Goal: Information Seeking & Learning: Learn about a topic

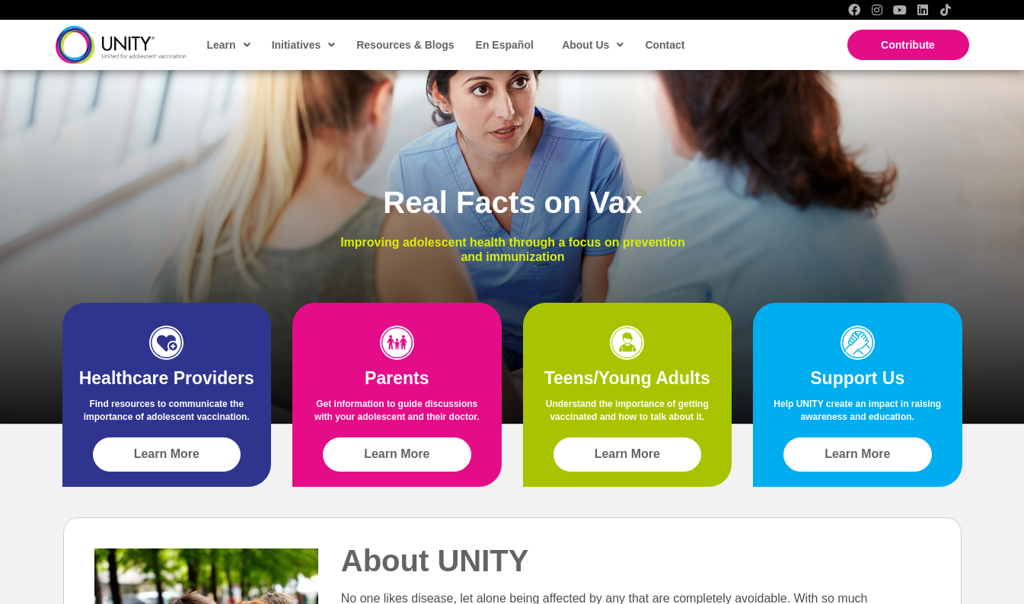
scroll to position [195, 0]
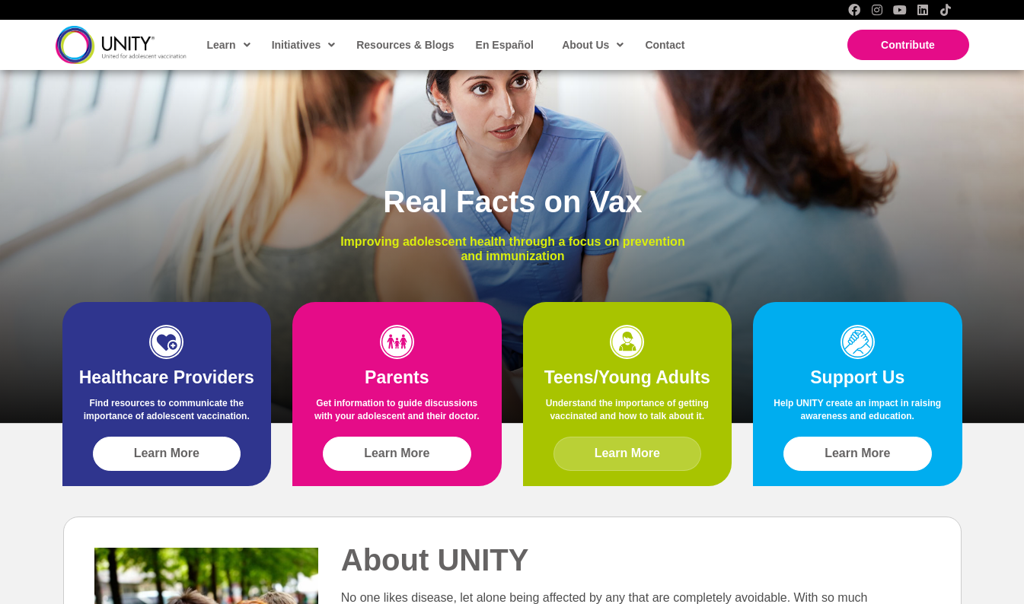
click at [687, 442] on link "Learn More" at bounding box center [627, 454] width 148 height 34
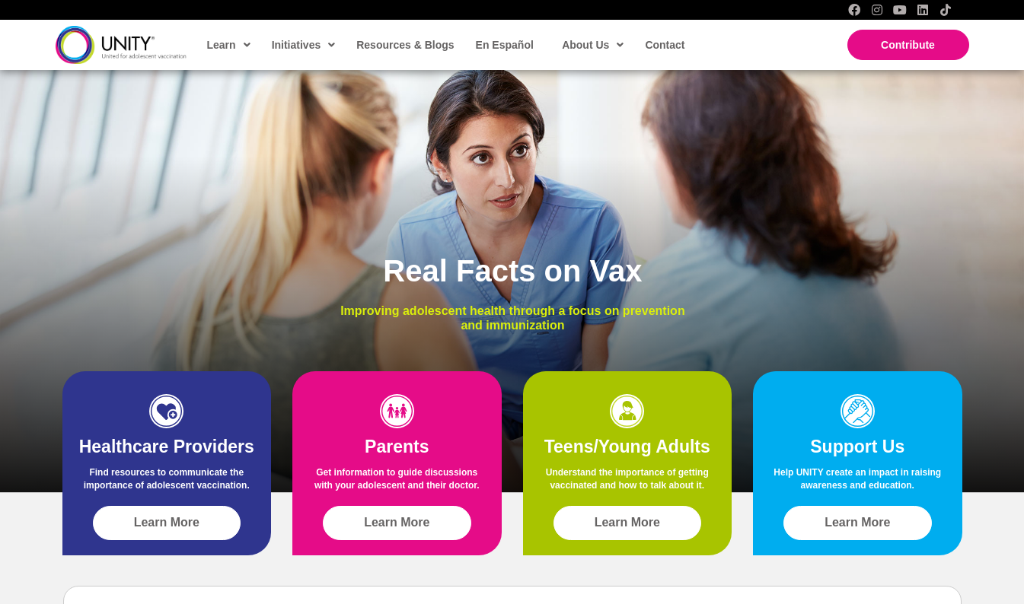
scroll to position [128, 0]
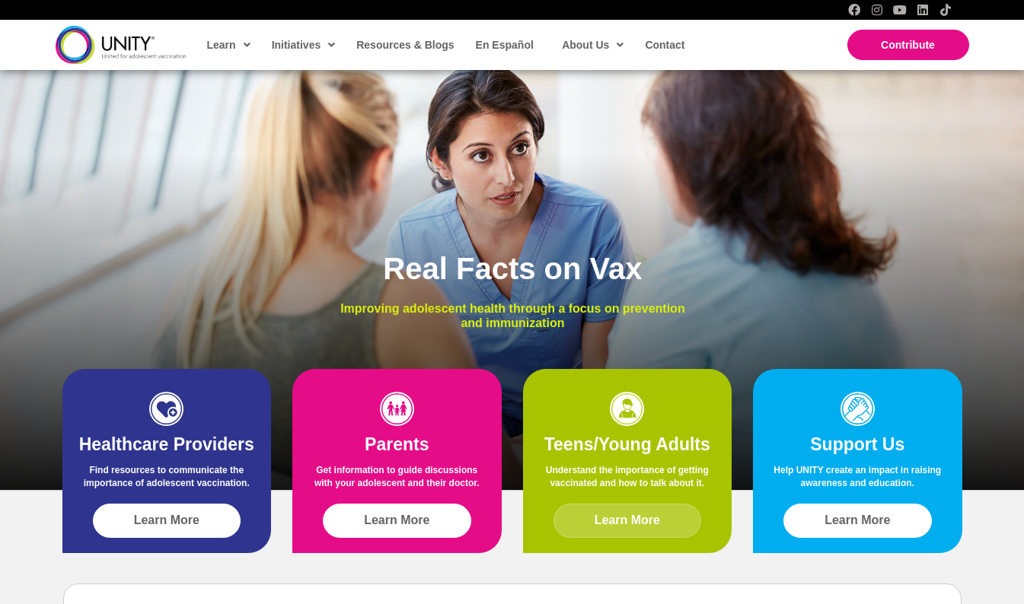
click at [627, 518] on span "Learn More" at bounding box center [626, 521] width 65 height 14
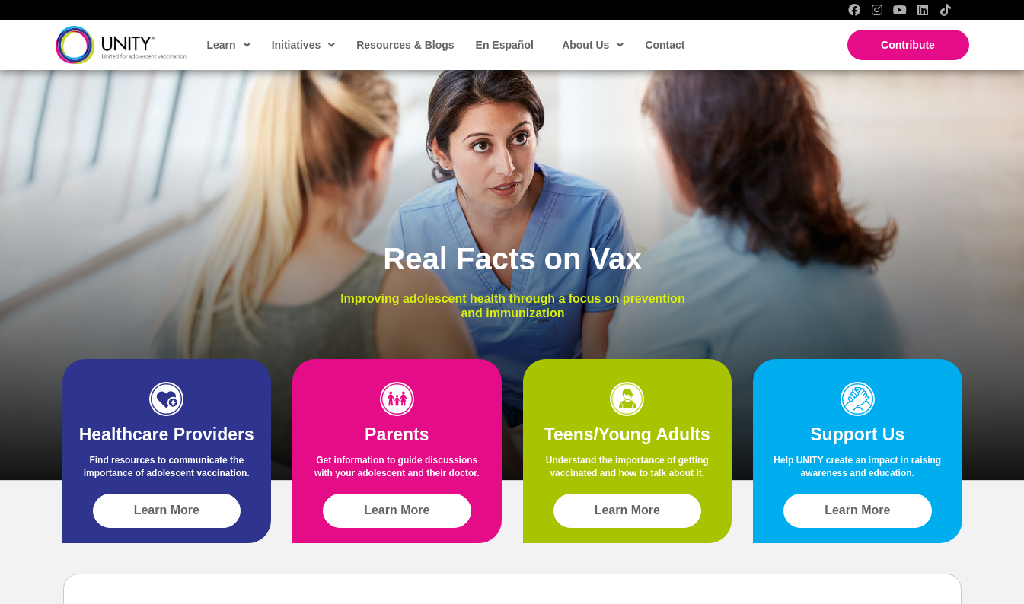
scroll to position [137, 0]
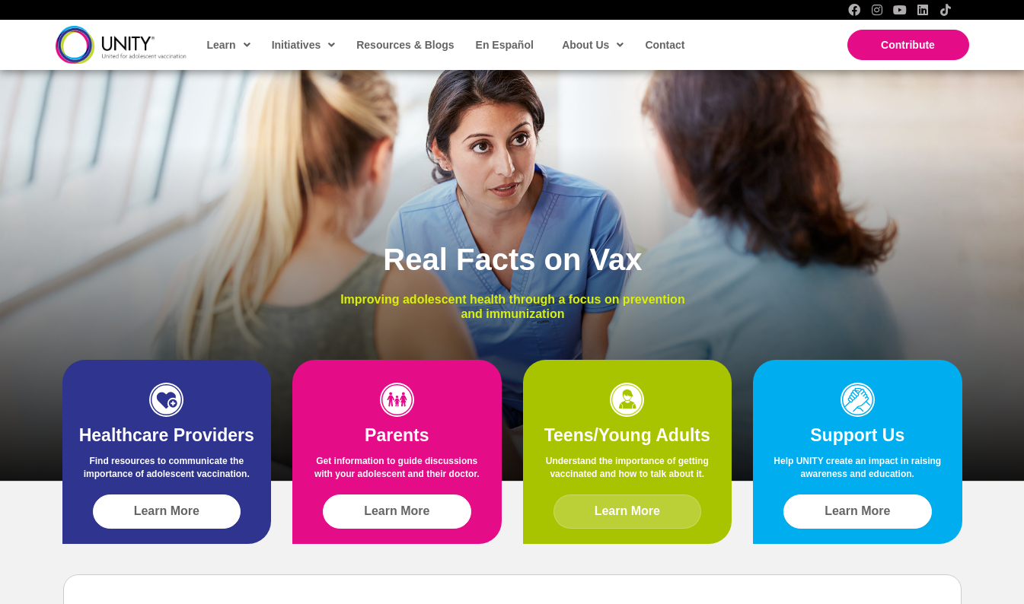
click at [639, 505] on span "Learn More" at bounding box center [626, 512] width 65 height 14
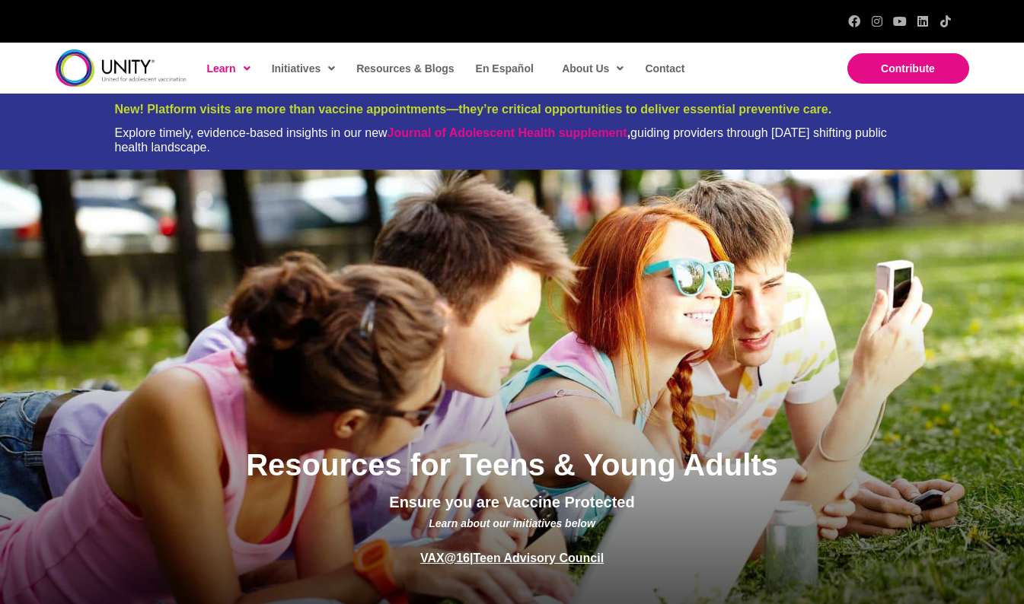
click at [3, 140] on div "New! Platform visits are more than vaccine appointments—they’re critical opport…" at bounding box center [512, 132] width 1024 height 76
click at [1, 143] on div "New! Platform visits are more than vaccine appointments—they’re critical opport…" at bounding box center [512, 132] width 1024 height 76
click at [1, 134] on div "New! Platform visits are more than vaccine appointments—they’re critical opport…" at bounding box center [512, 132] width 1024 height 76
click at [1, 132] on div "New! Platform visits are more than vaccine appointments—they’re critical opport…" at bounding box center [512, 132] width 1024 height 76
click at [748, 267] on div "Resources for Teens & Young Adults Ensure you are Vaccine Protected Learn about…" at bounding box center [512, 387] width 1024 height 435
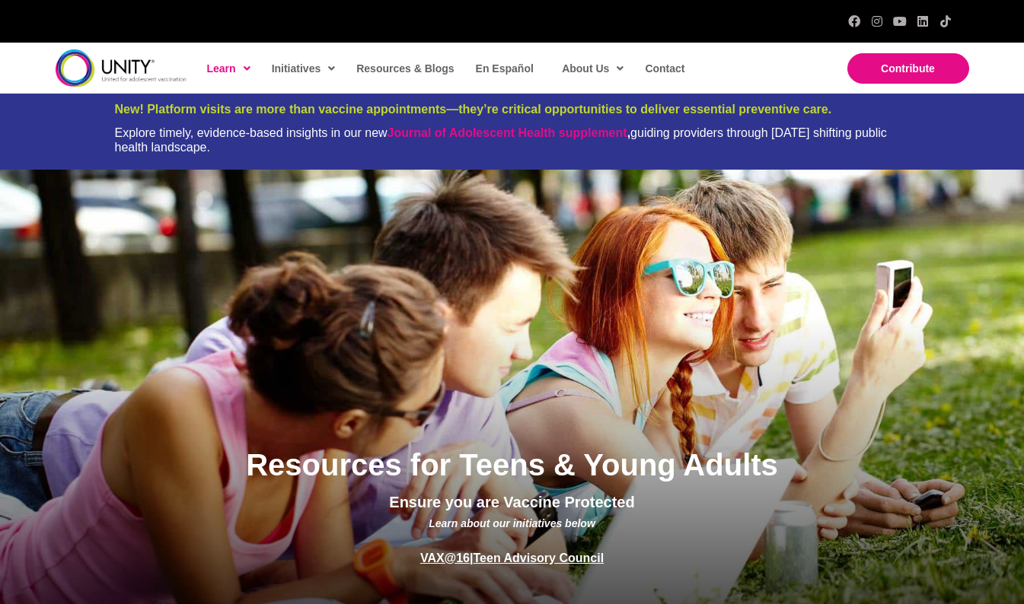
click at [748, 267] on div "Resources for Teens & Young Adults Ensure you are Vaccine Protected Learn about…" at bounding box center [512, 387] width 1024 height 435
drag, startPoint x: 1, startPoint y: 132, endPoint x: 748, endPoint y: 267, distance: 759.5
click at [748, 267] on div "Resources for Teens & Young Adults Ensure you are Vaccine Protected Learn about…" at bounding box center [512, 387] width 1024 height 435
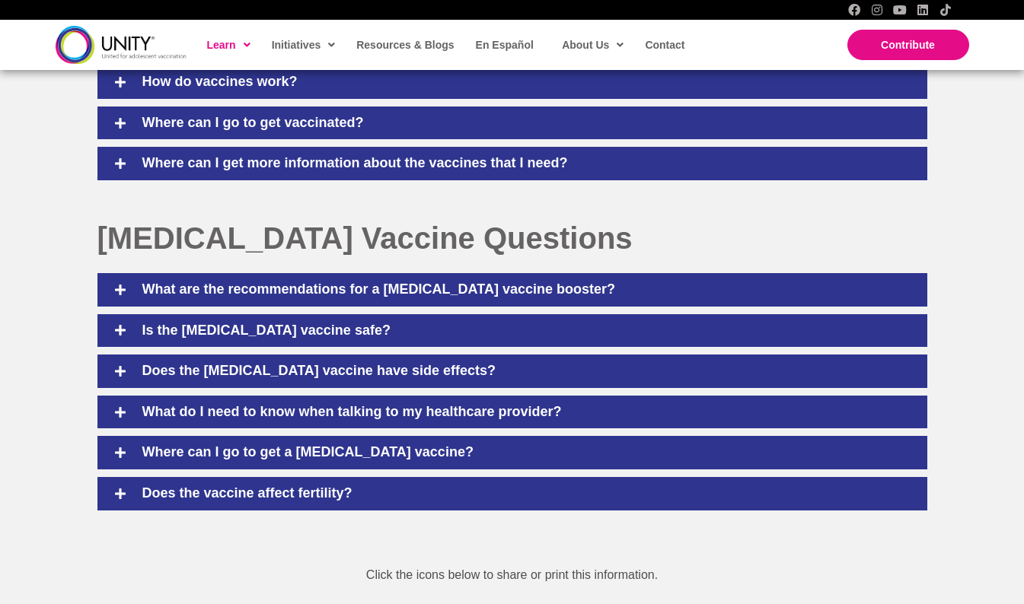
scroll to position [1030, 0]
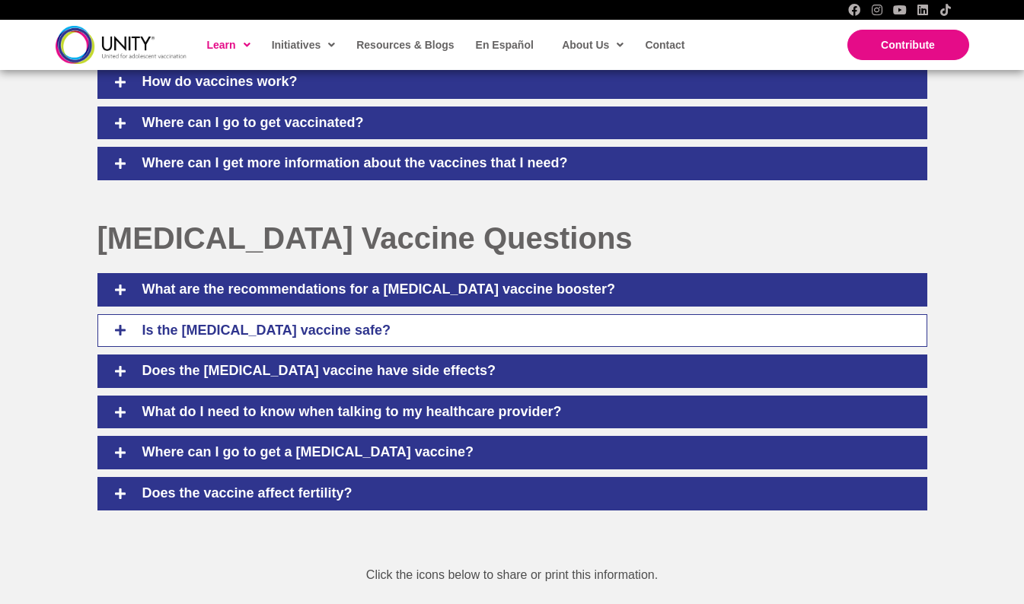
click at [859, 334] on h4 "Is the [MEDICAL_DATA] vaccine safe?" at bounding box center [523, 331] width 792 height 17
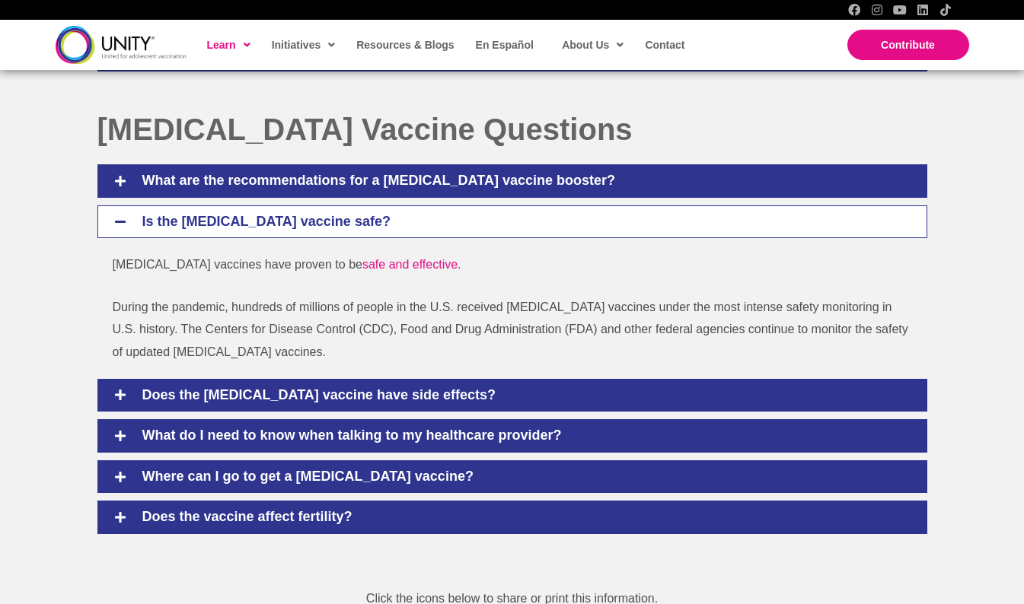
scroll to position [1136, 0]
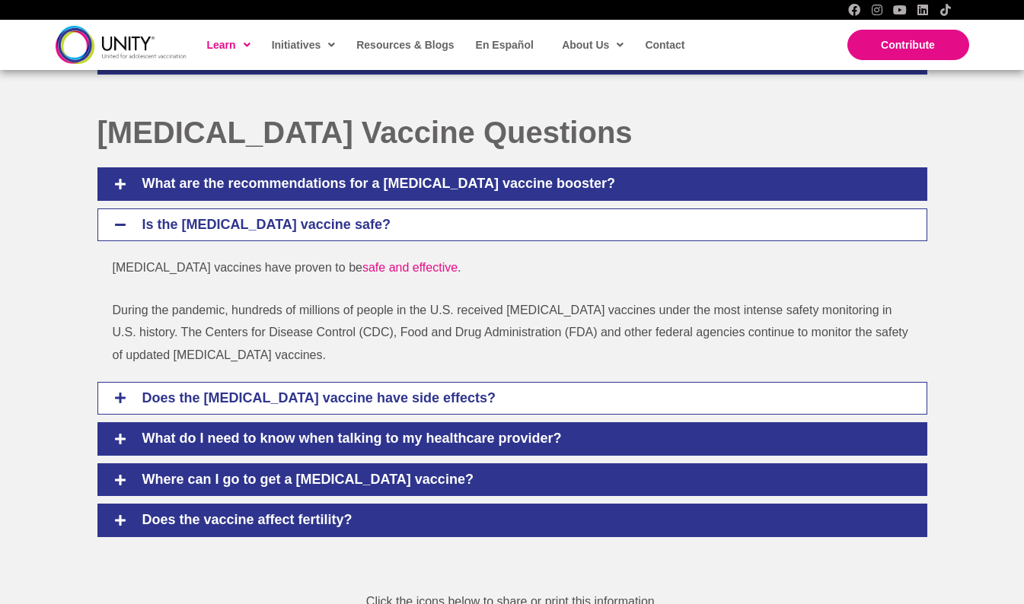
click at [854, 404] on h4 "Does the [MEDICAL_DATA] vaccine have side effects?" at bounding box center [523, 398] width 792 height 17
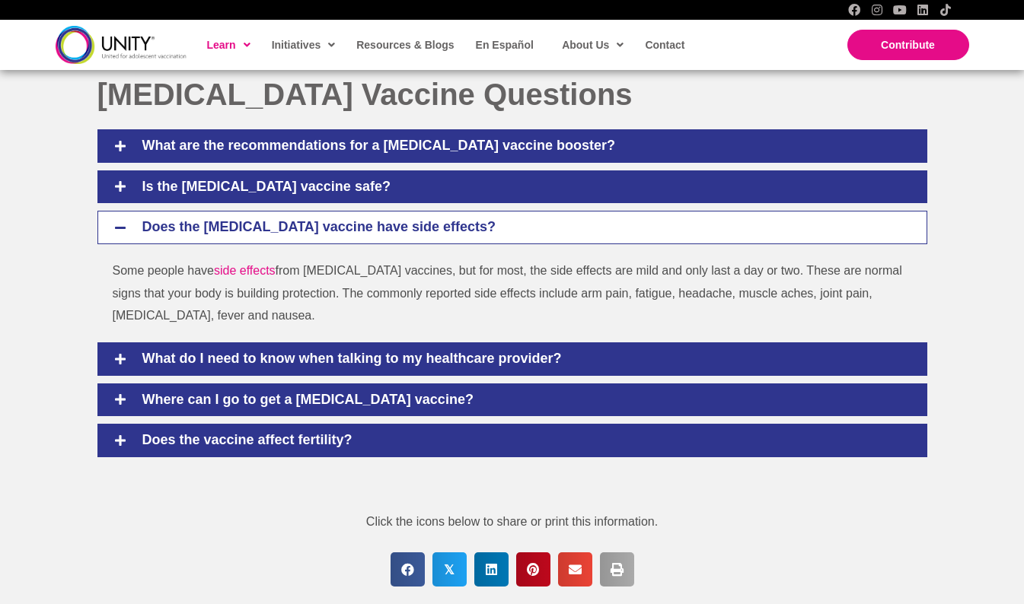
scroll to position [1167, 0]
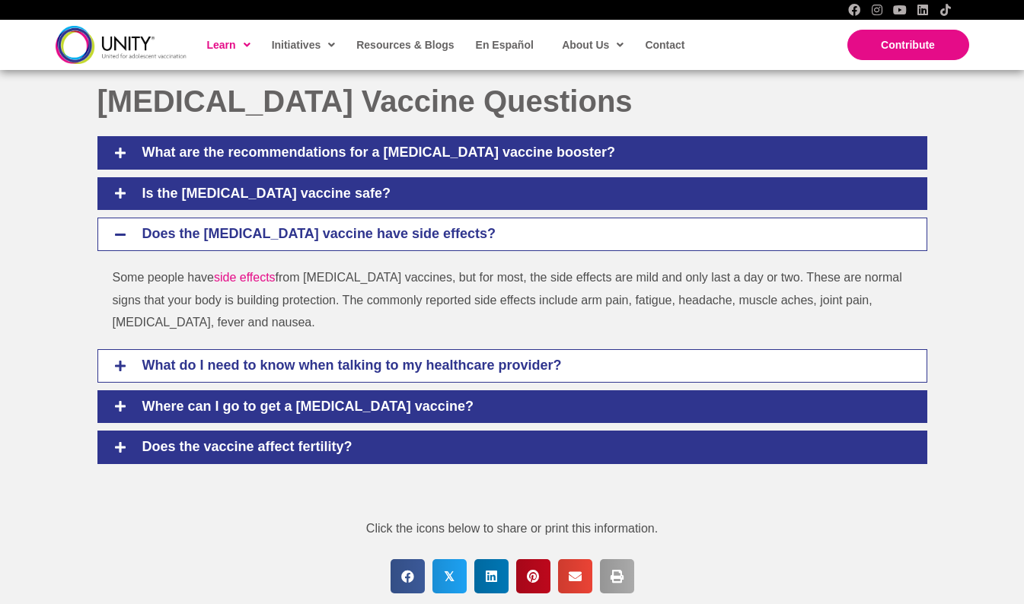
click at [864, 378] on div "What do I need to know when talking to my healthcare provider?" at bounding box center [512, 365] width 830 height 33
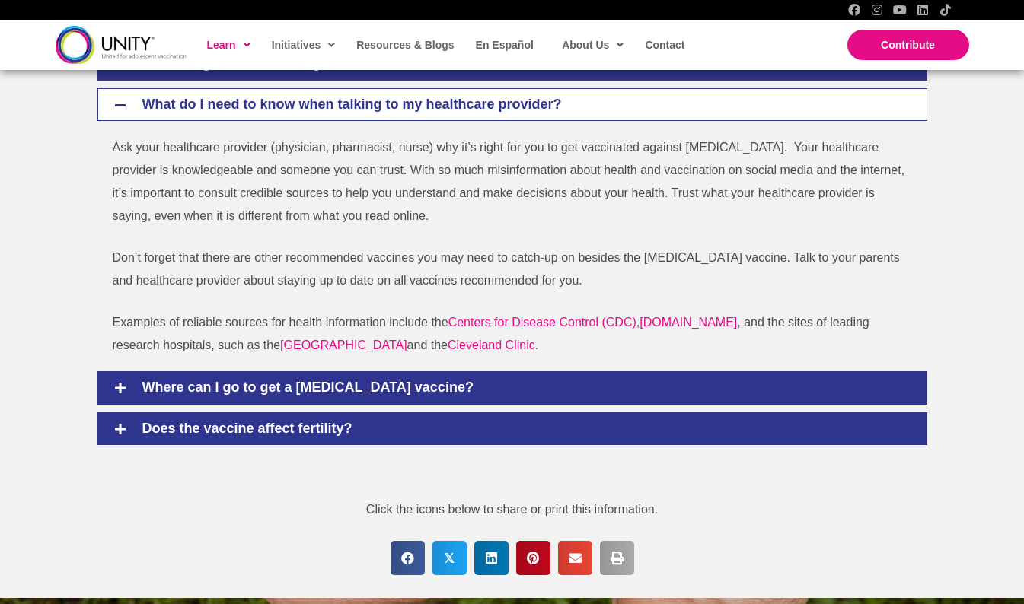
scroll to position [1332, 0]
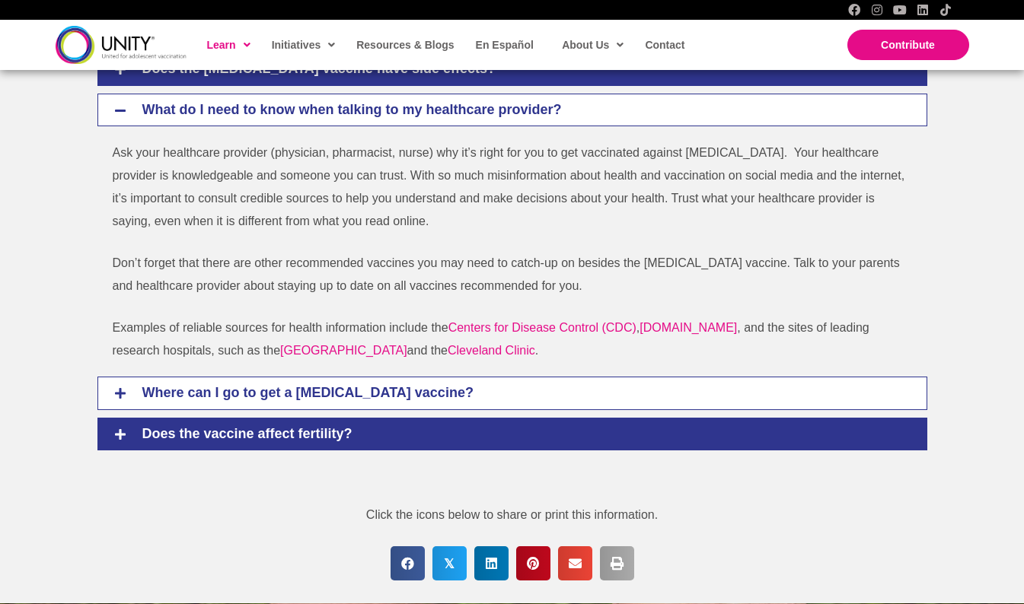
click at [828, 394] on h4 "Where can I go to get a [MEDICAL_DATA] vaccine?" at bounding box center [523, 393] width 792 height 17
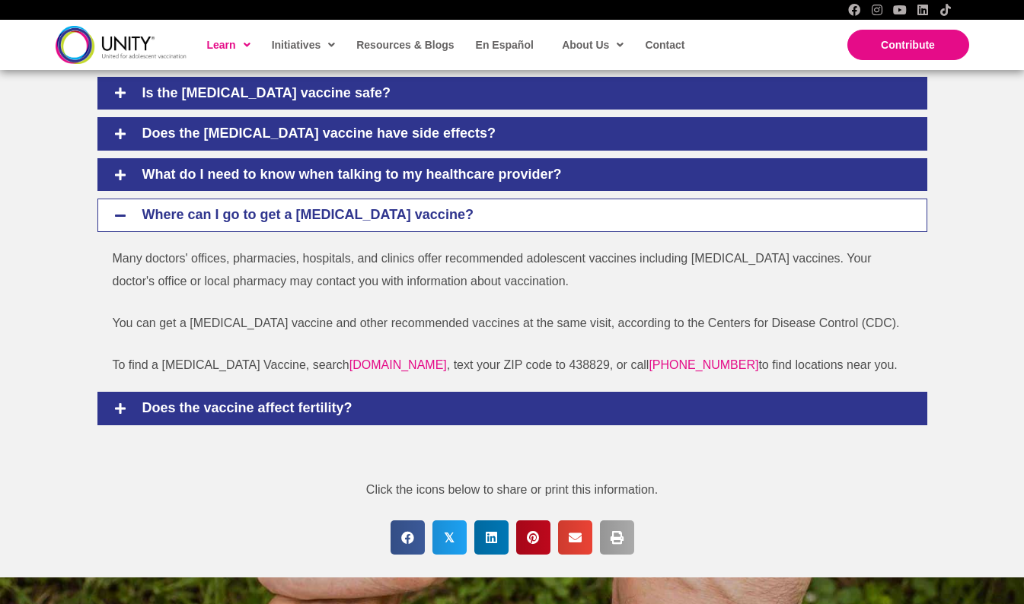
scroll to position [1267, 0]
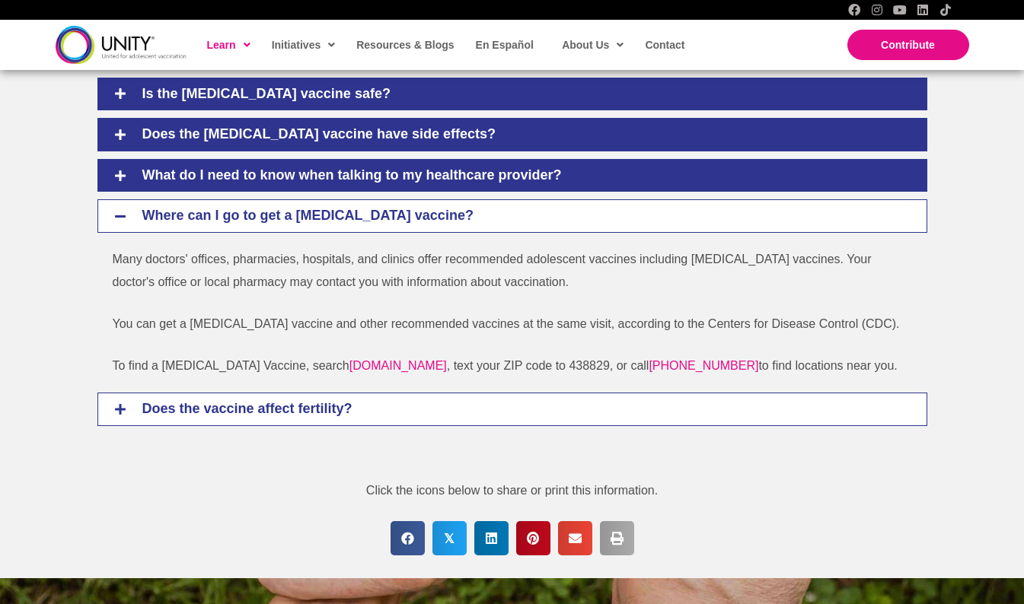
click at [824, 408] on h4 "Does the vaccine affect fertility?" at bounding box center [523, 409] width 792 height 17
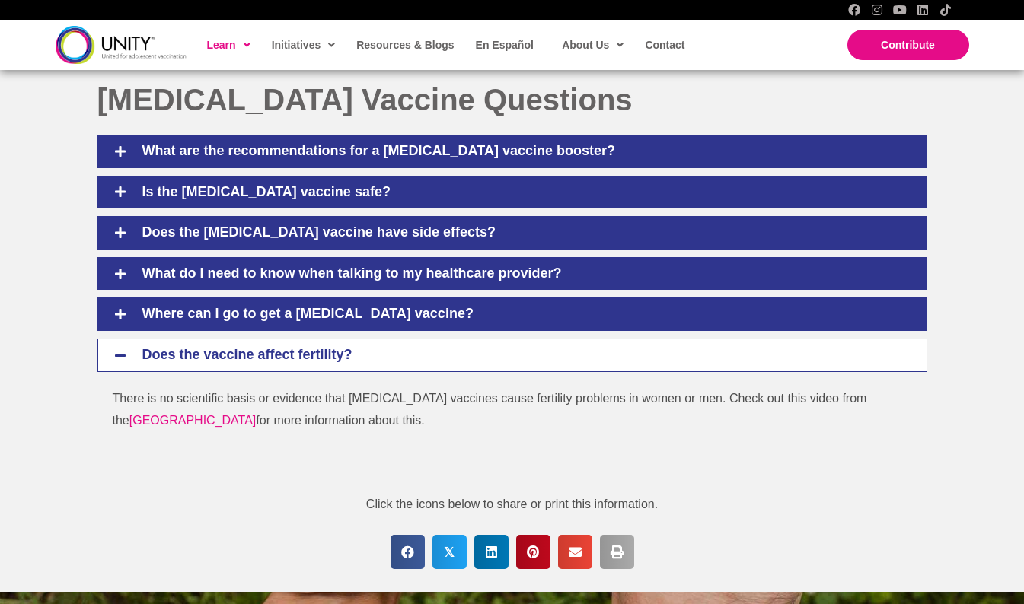
scroll to position [1159, 0]
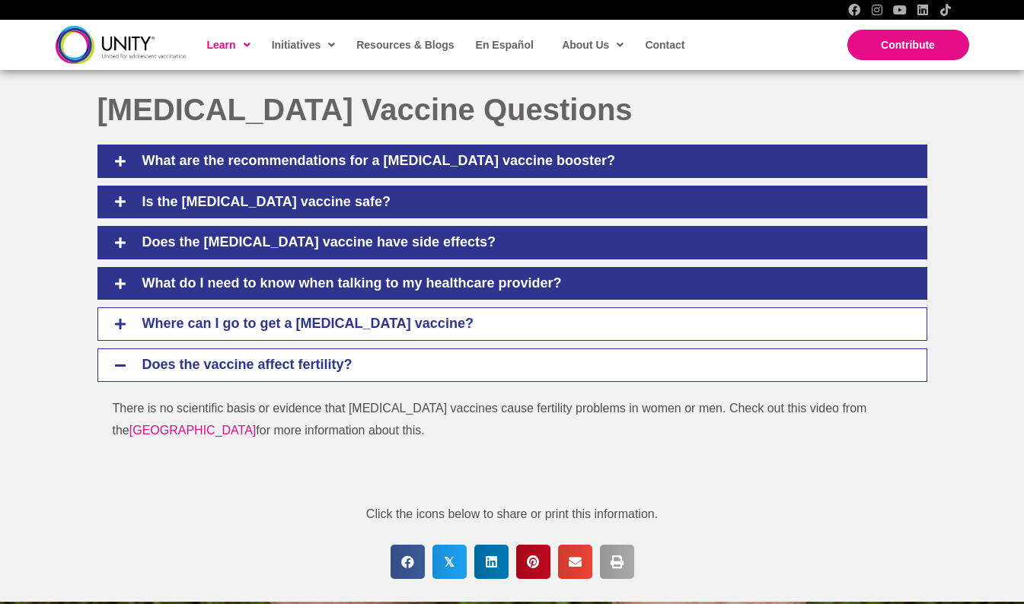
click at [849, 316] on h4 "Where can I go to get a COVID-19 vaccine?" at bounding box center [523, 324] width 792 height 17
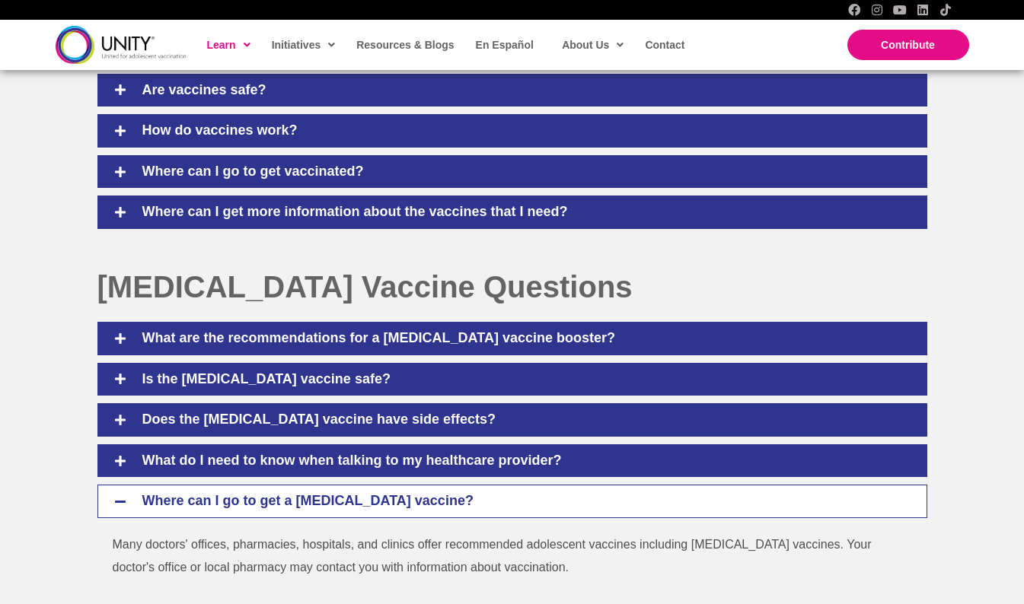
scroll to position [970, 0]
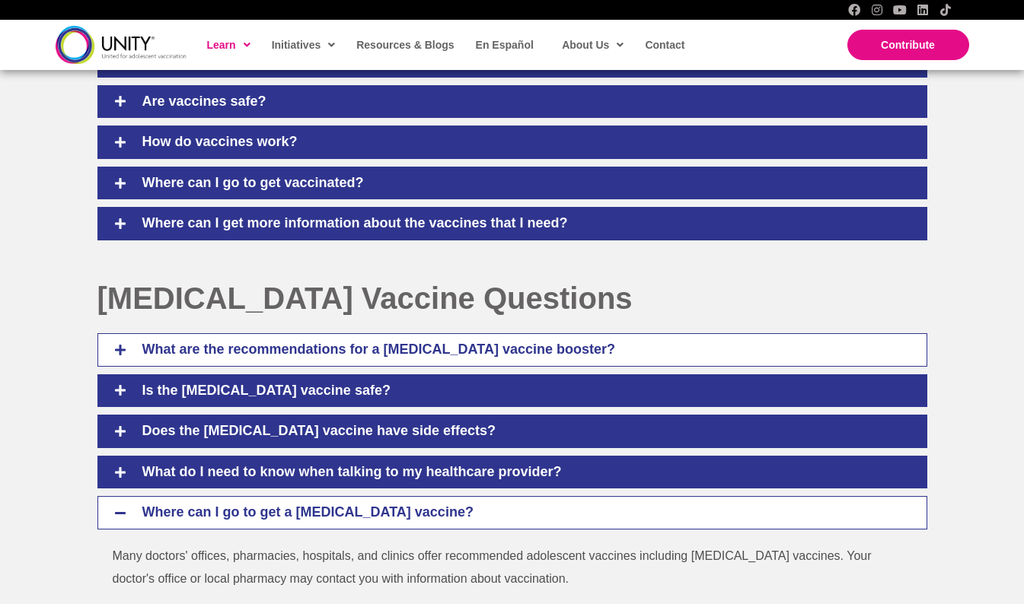
click at [846, 343] on h4 "What are the recommendations for a COVID-19 vaccine booster?" at bounding box center [523, 350] width 792 height 17
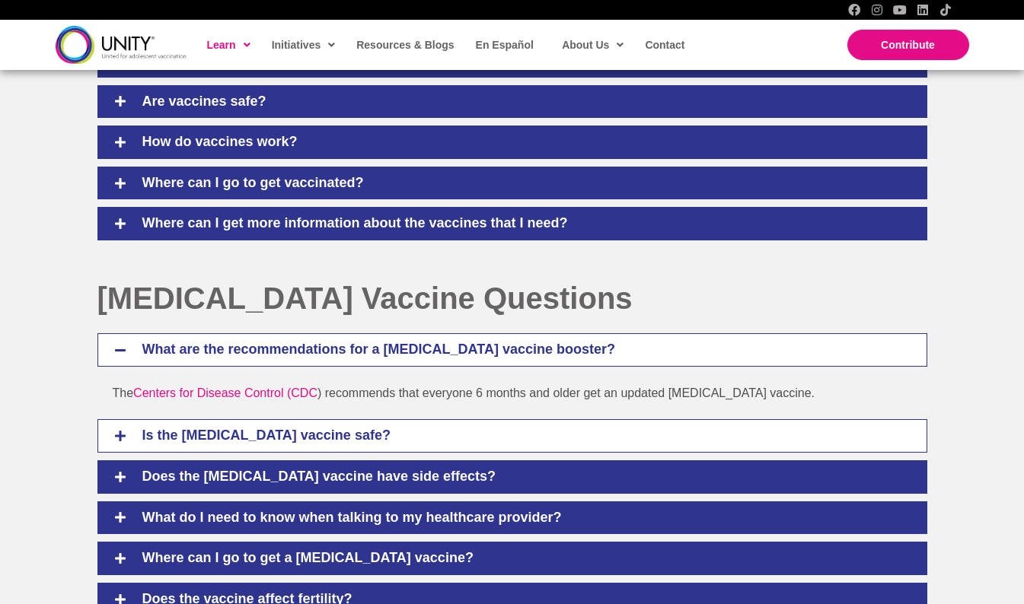
click at [842, 443] on h4 "Is the COVID-19 vaccine safe?" at bounding box center [523, 436] width 792 height 17
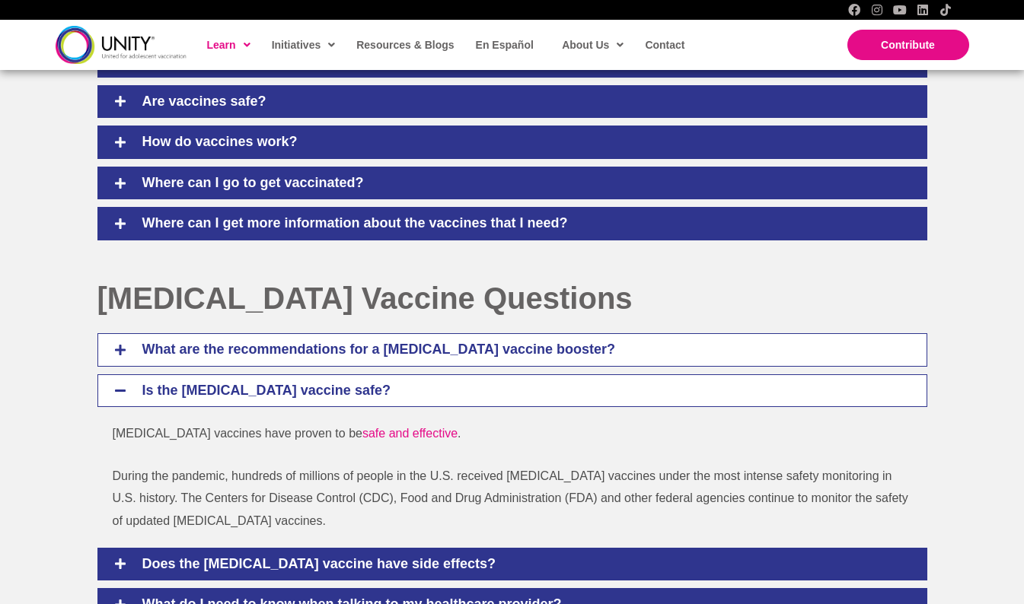
click at [849, 362] on div "What are the recommendations for a COVID-19 vaccine booster?" at bounding box center [512, 349] width 830 height 33
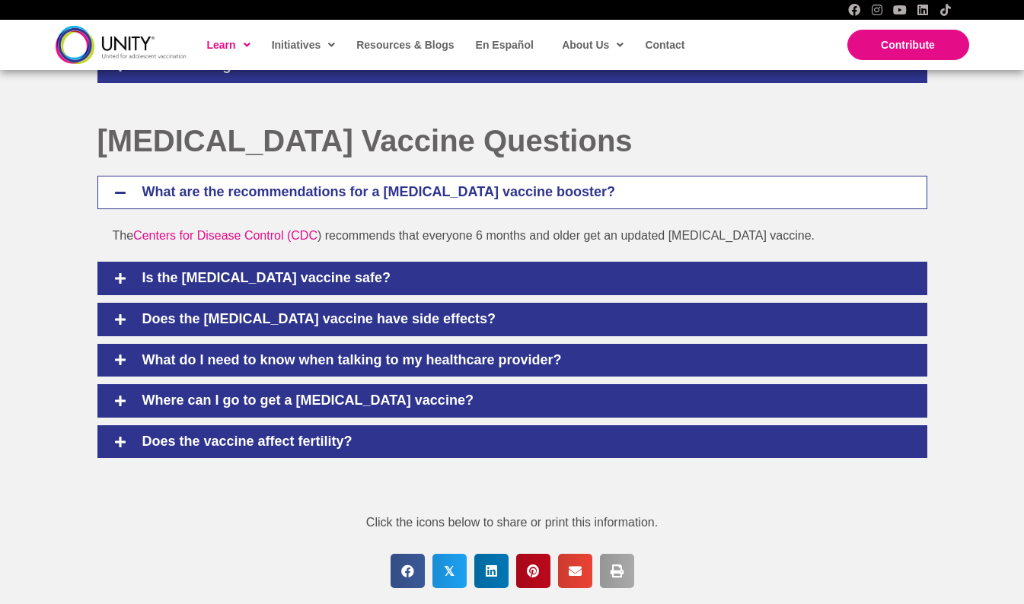
scroll to position [1129, 0]
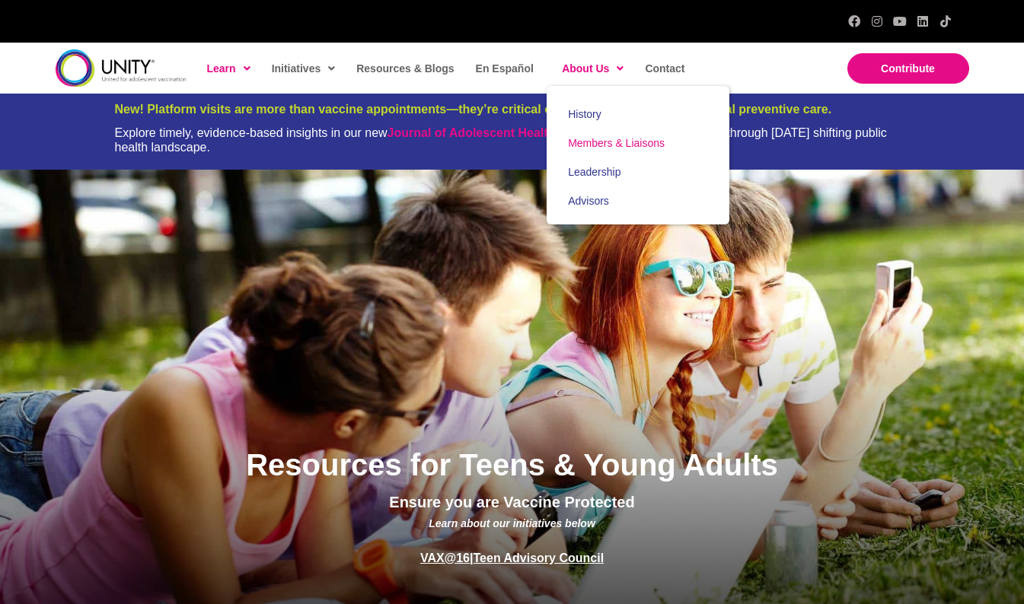
click at [612, 142] on span "Members & Liaisons" at bounding box center [616, 143] width 97 height 12
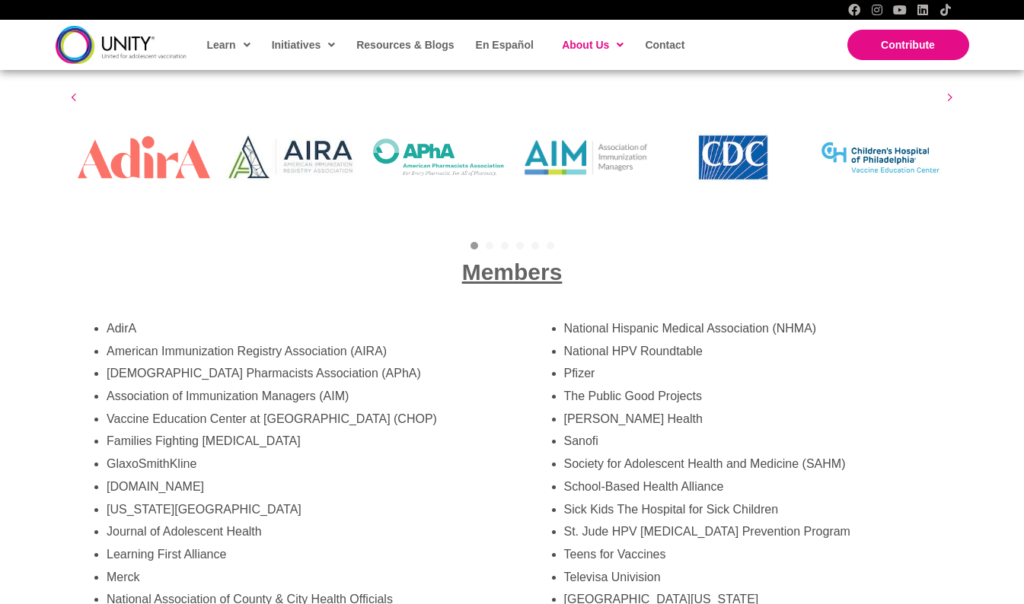
scroll to position [2640, 0]
click at [529, 263] on span "Members" at bounding box center [512, 272] width 100 height 25
drag, startPoint x: 487, startPoint y: 231, endPoint x: 495, endPoint y: 254, distance: 24.1
click at [495, 254] on div "Members" at bounding box center [512, 273] width 914 height 60
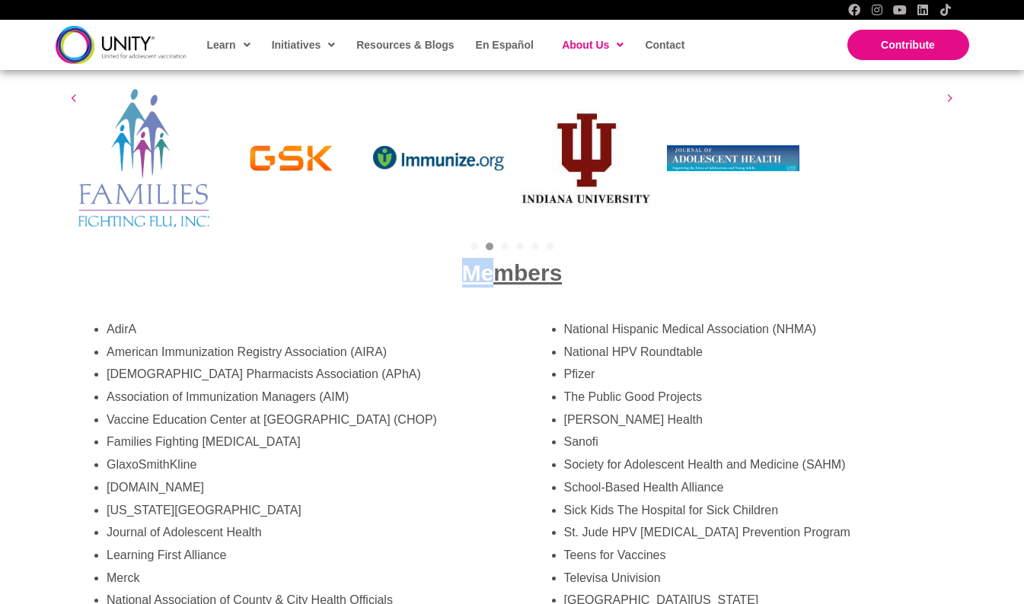
drag, startPoint x: 495, startPoint y: 254, endPoint x: 488, endPoint y: 229, distance: 26.0
click at [488, 229] on div "Our Members and Liaisons This Consortium is the first of its kind to unite publ…" at bounding box center [512, 427] width 914 height 928
drag, startPoint x: 488, startPoint y: 229, endPoint x: 502, endPoint y: 227, distance: 14.6
click at [502, 243] on link "3" at bounding box center [505, 247] width 8 height 8
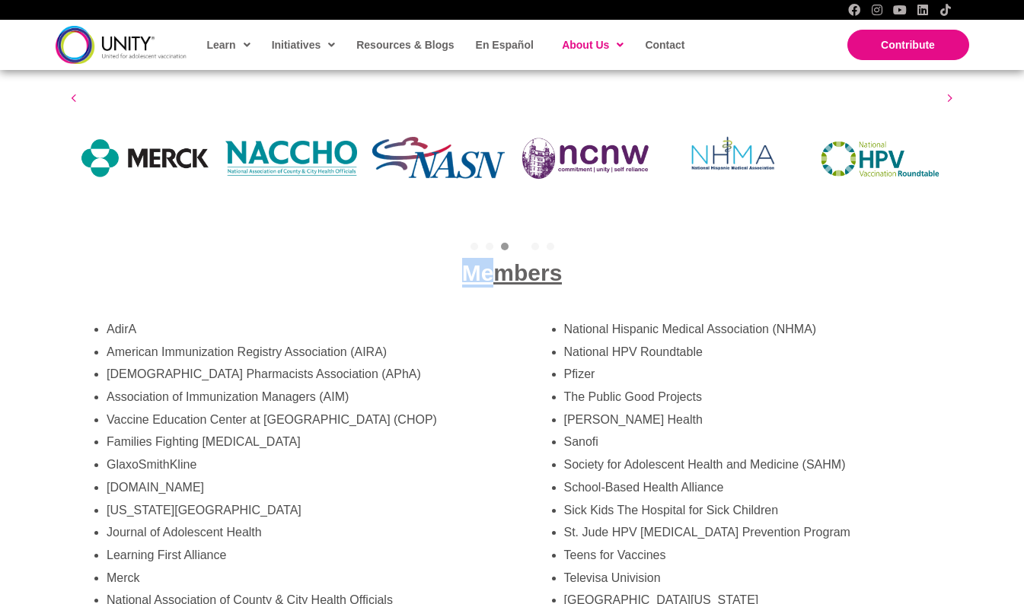
click at [518, 243] on link "4" at bounding box center [520, 247] width 8 height 8
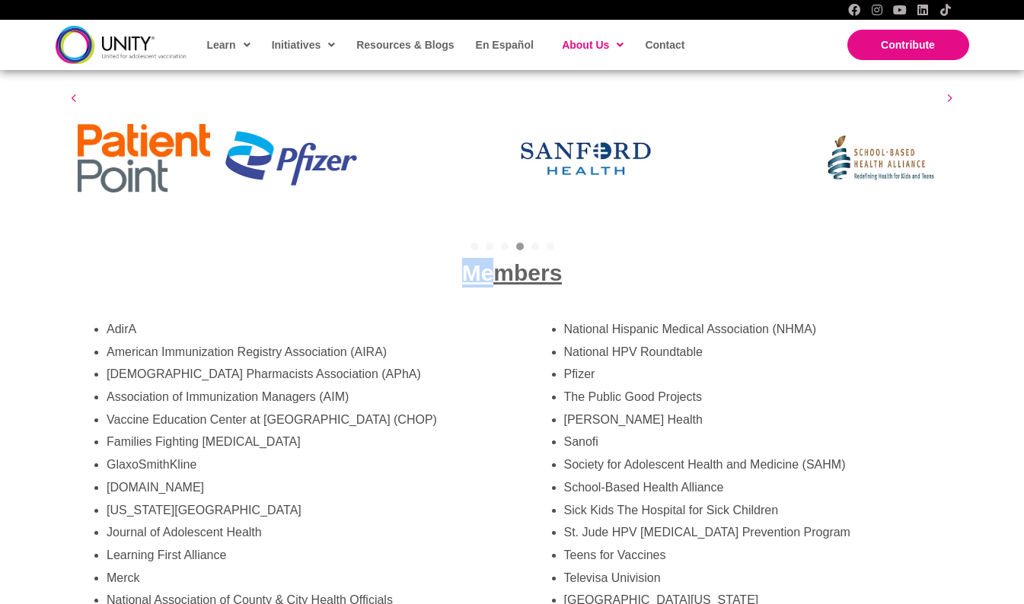
click at [533, 243] on div "5" at bounding box center [535, 247] width 15 height 8
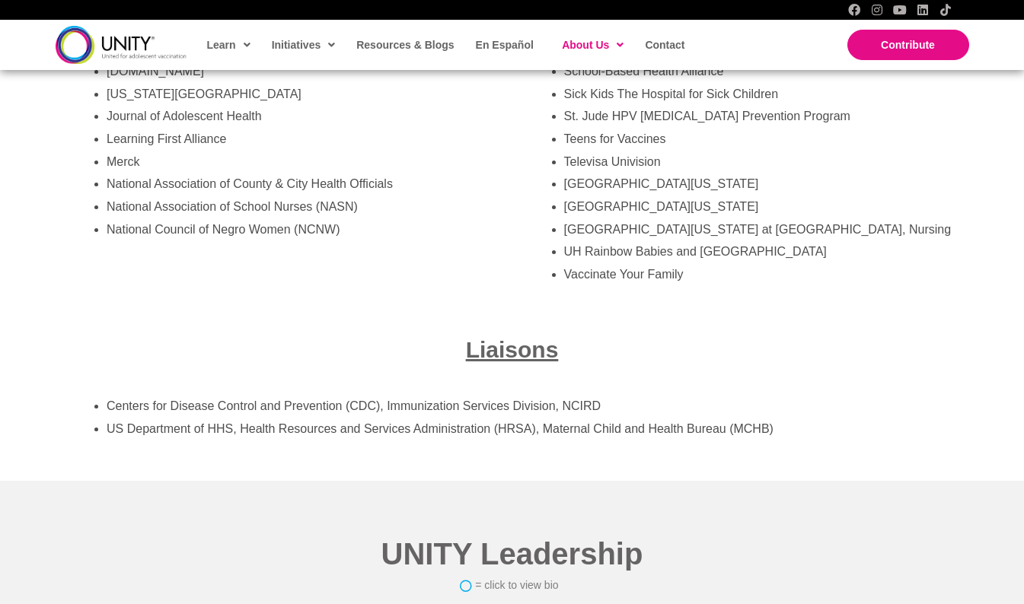
scroll to position [3055, 0]
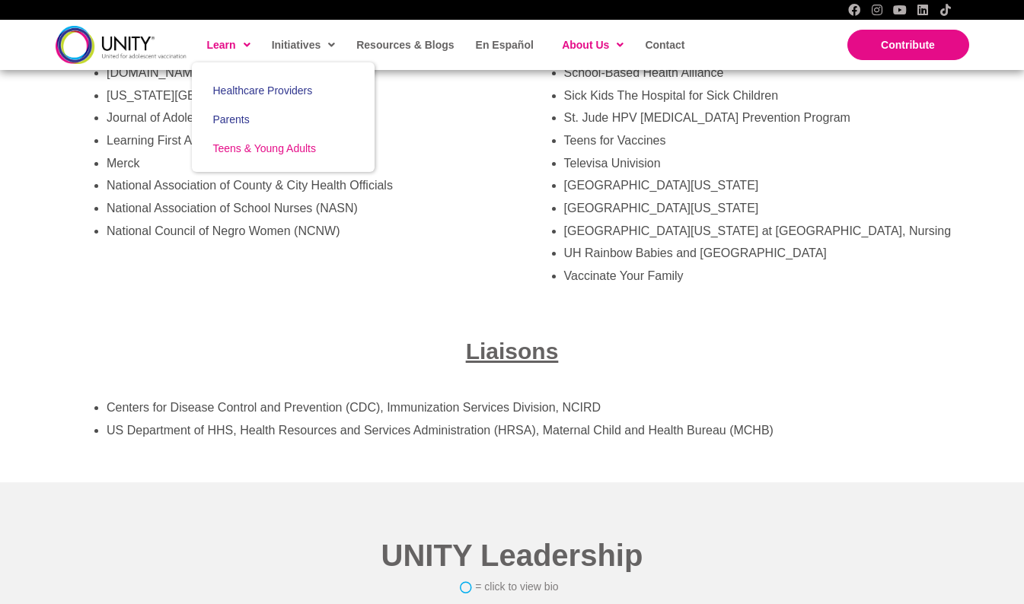
click at [263, 148] on span "Teens & Young Adults" at bounding box center [264, 148] width 103 height 12
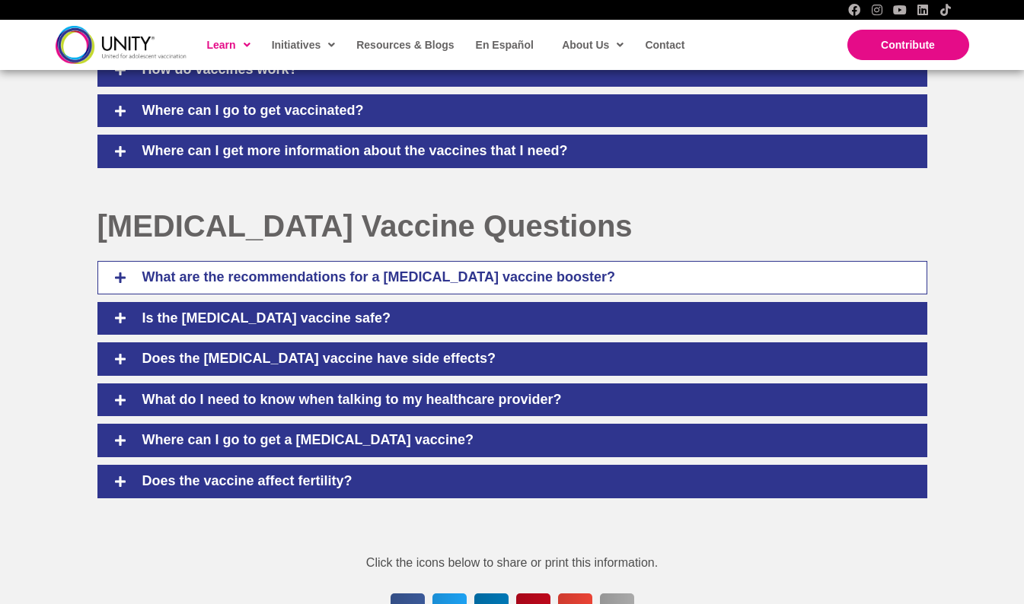
scroll to position [1041, 0]
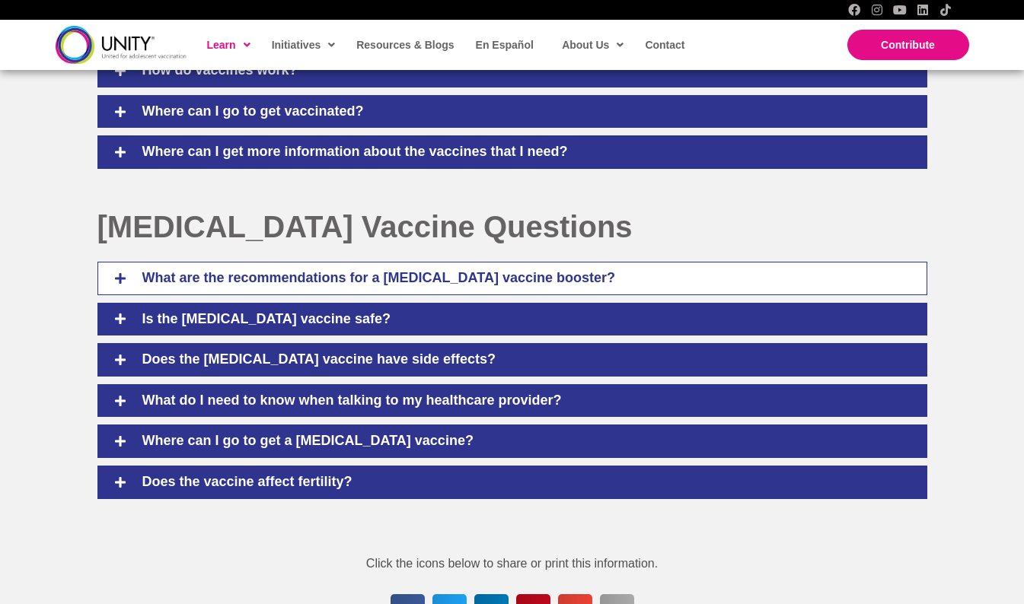
click at [432, 263] on div "What are the recommendations for a COVID-19 vaccine booster?" at bounding box center [512, 278] width 830 height 33
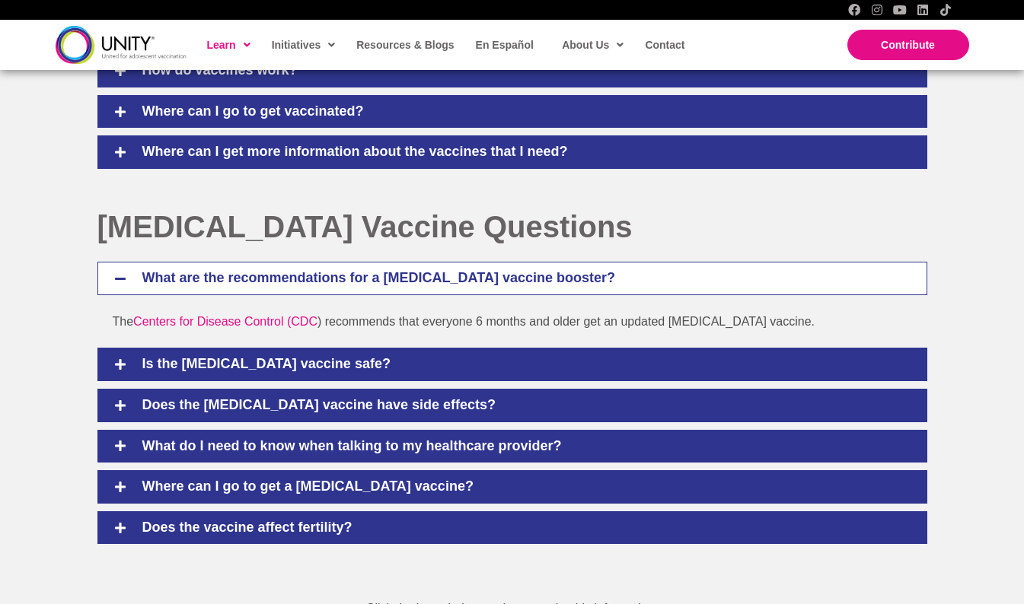
click at [674, 347] on div "What are the recommendations for a COVID-19 vaccine booster? The Centers for Di…" at bounding box center [512, 403] width 830 height 282
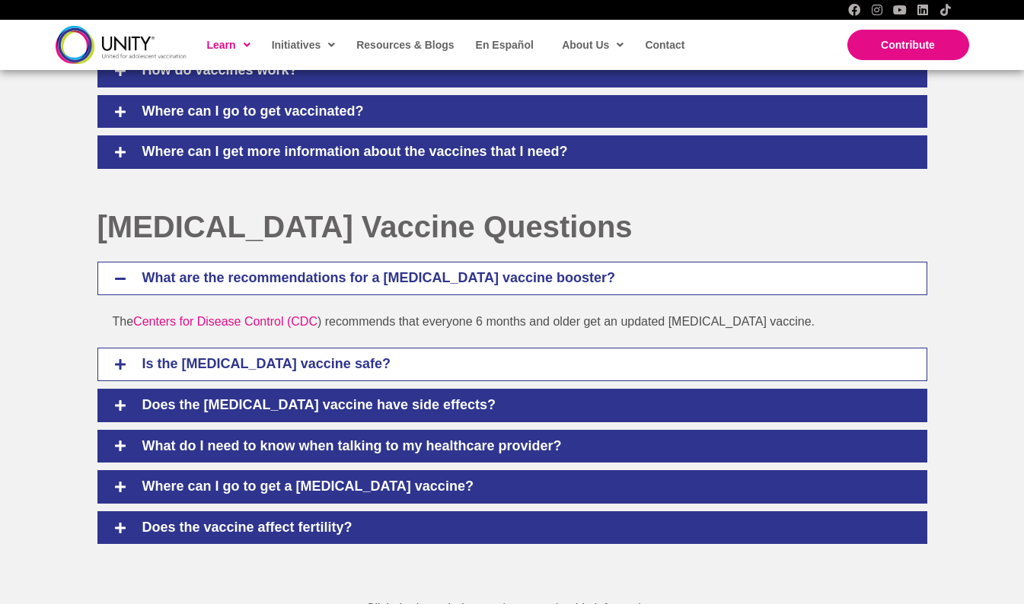
click at [652, 368] on h4 "Is the COVID-19 vaccine safe?" at bounding box center [523, 364] width 792 height 17
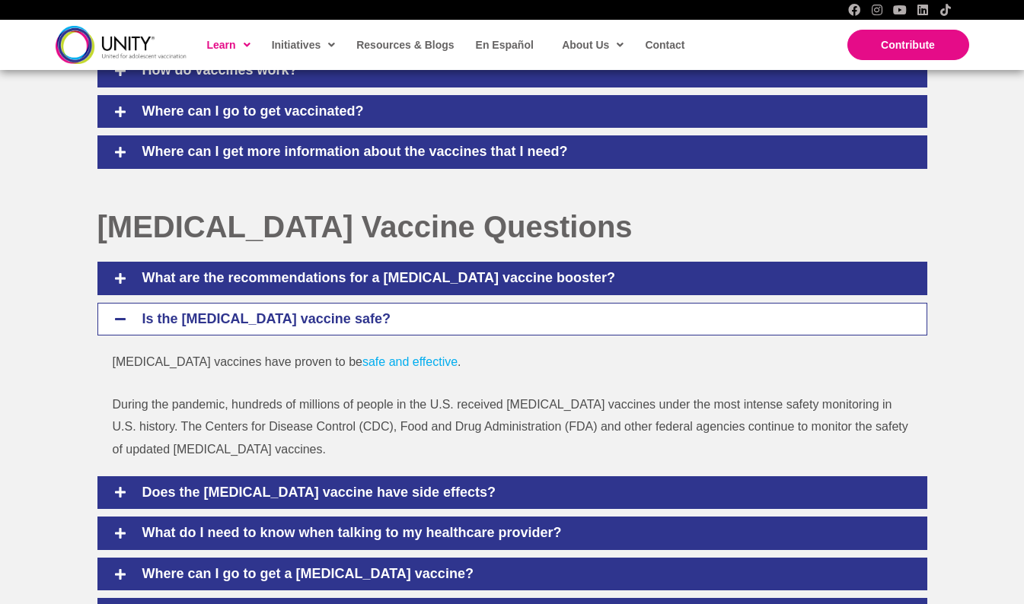
click at [362, 365] on link "safe and effective" at bounding box center [409, 361] width 95 height 13
click at [366, 351] on p "COVID-19 vaccines have proven to be safe and effective ." at bounding box center [512, 362] width 799 height 23
click at [366, 365] on link "safe and effective" at bounding box center [409, 361] width 95 height 13
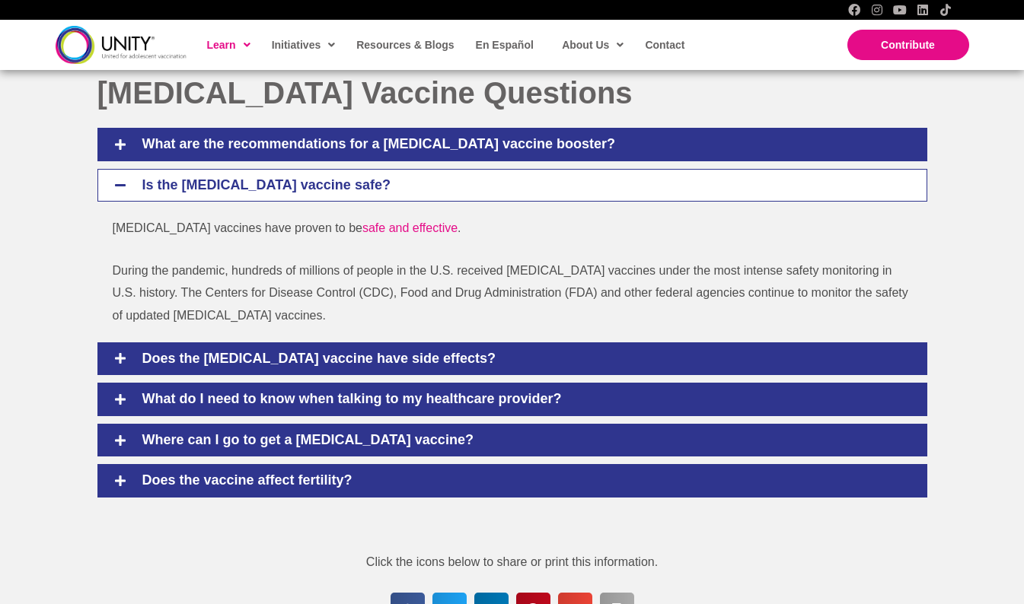
scroll to position [1194, 0]
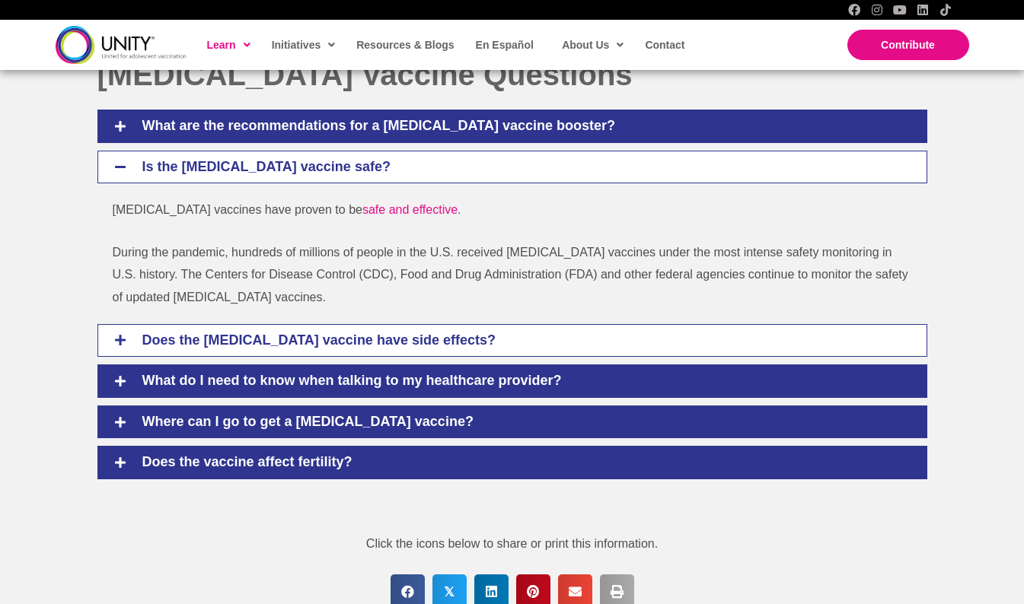
click at [217, 339] on h4 "Does the COVID-19 vaccine have side effects?" at bounding box center [523, 341] width 792 height 17
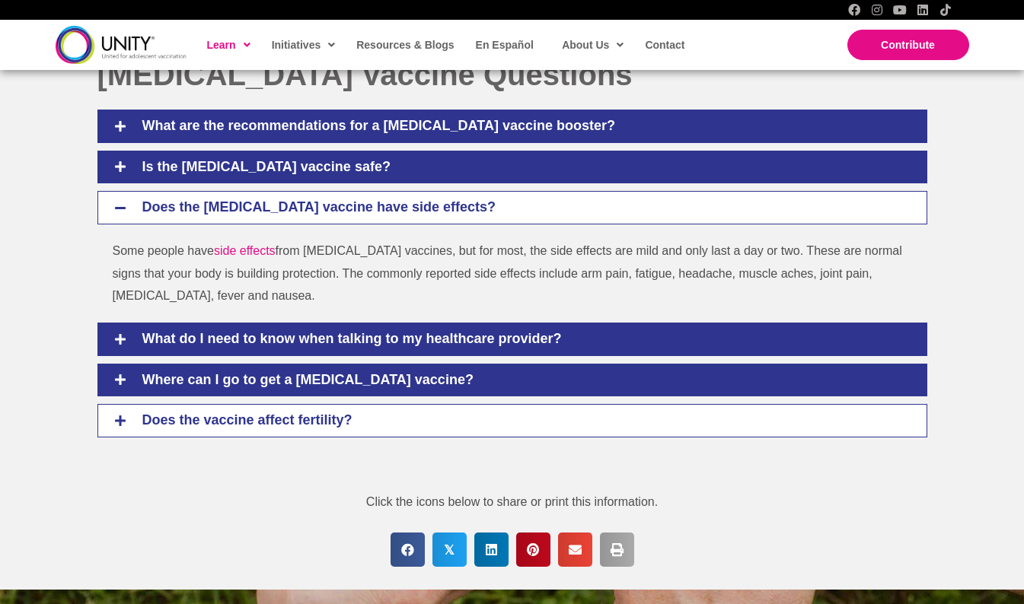
click at [270, 422] on h4 "Does the vaccine affect fertility?" at bounding box center [523, 421] width 792 height 17
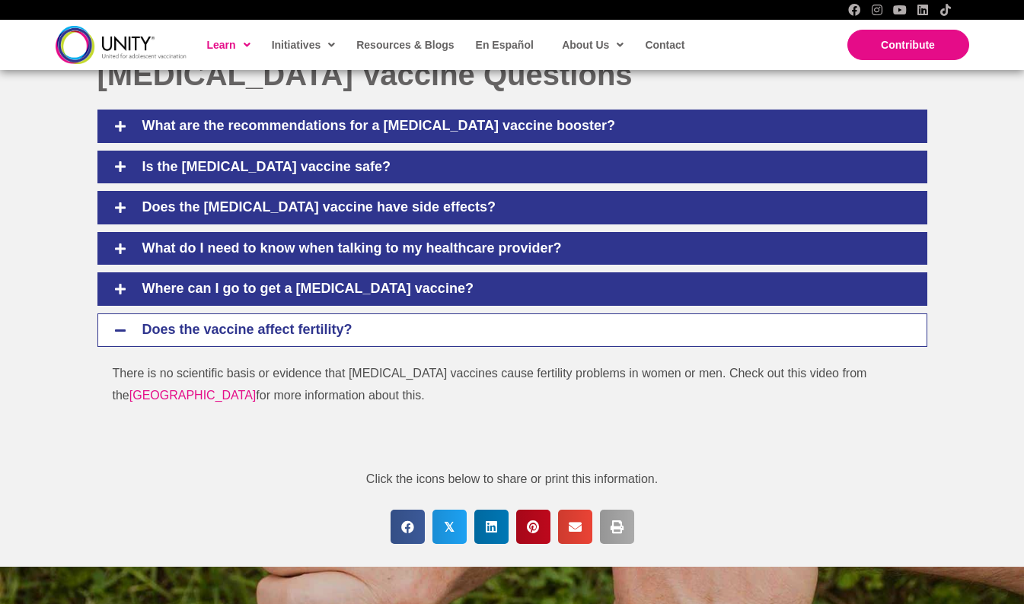
click at [131, 326] on h4 "Does the vaccine affect fertility?" at bounding box center [523, 330] width 792 height 17
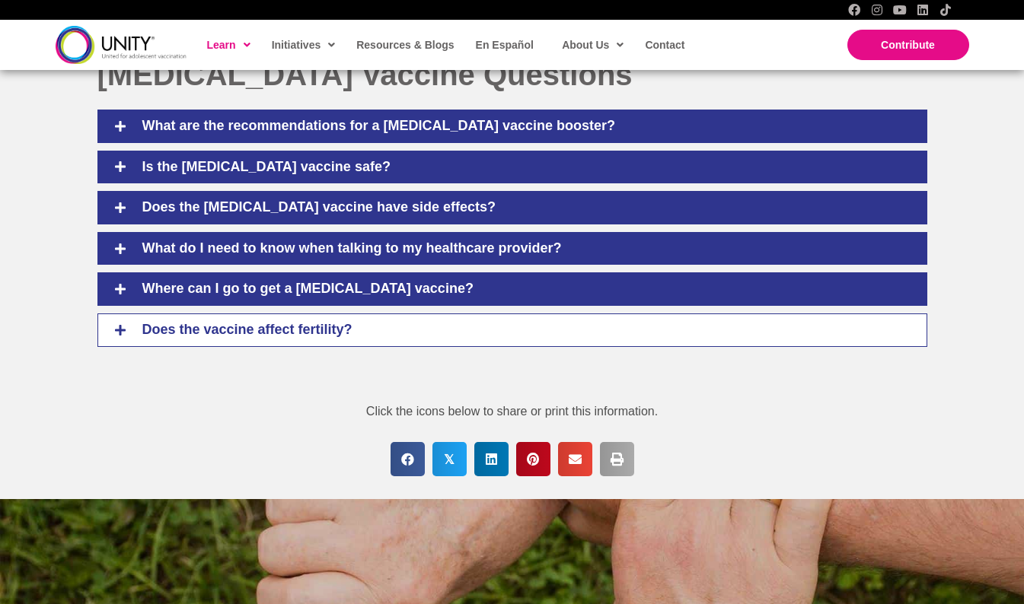
click at [131, 326] on h4 "Does the vaccine affect fertility?" at bounding box center [523, 330] width 792 height 17
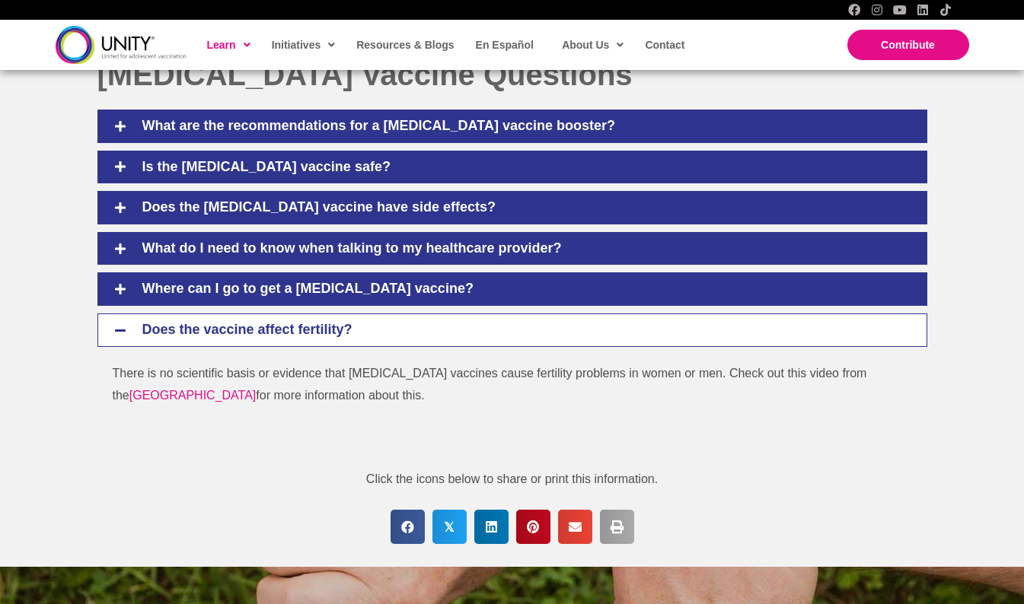
click at [126, 330] on icon at bounding box center [120, 331] width 14 height 14
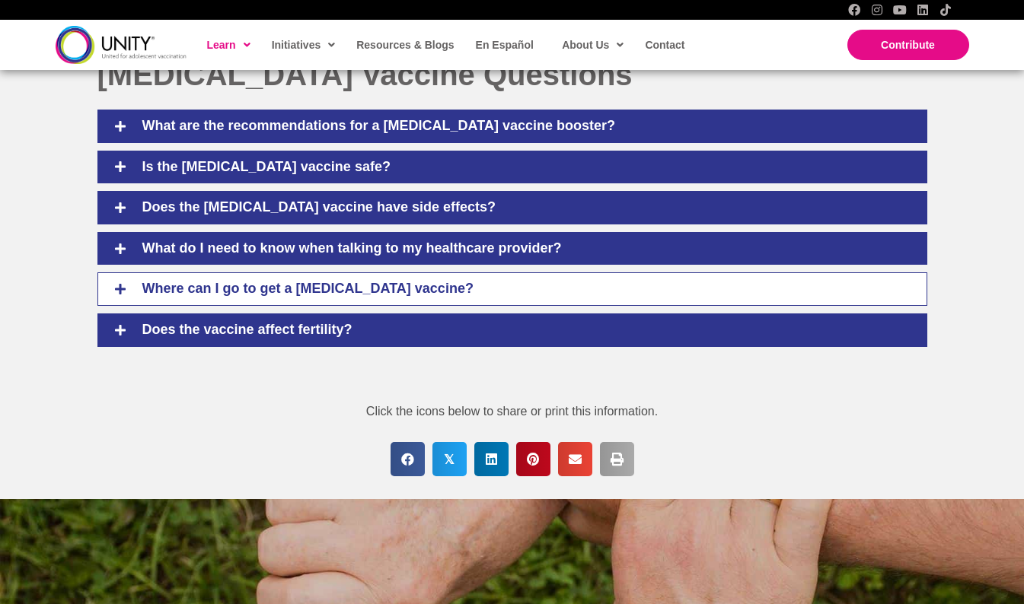
click at [123, 283] on div at bounding box center [120, 289] width 14 height 17
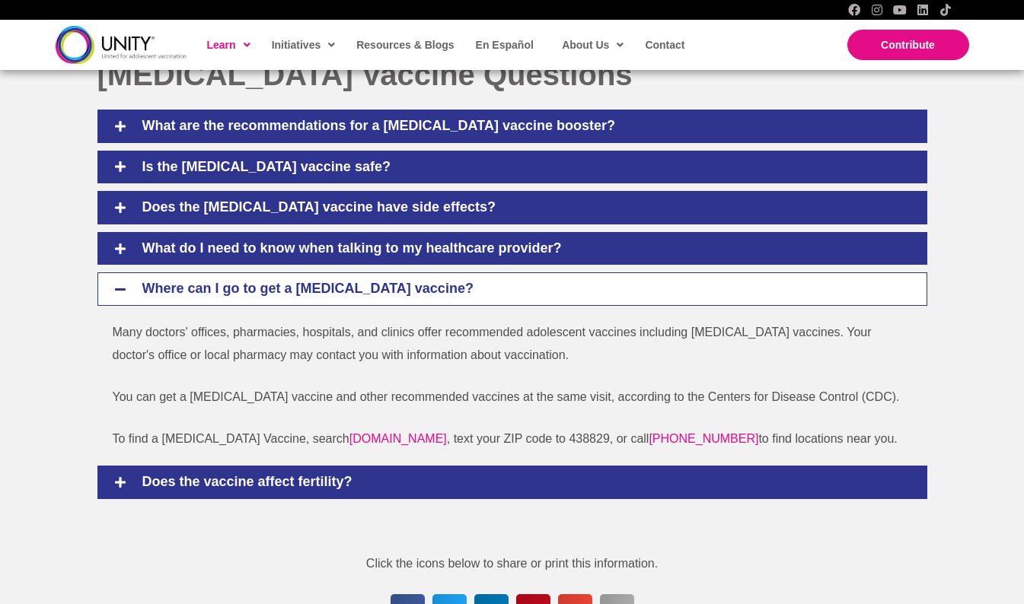
click at [125, 295] on icon at bounding box center [120, 289] width 14 height 14
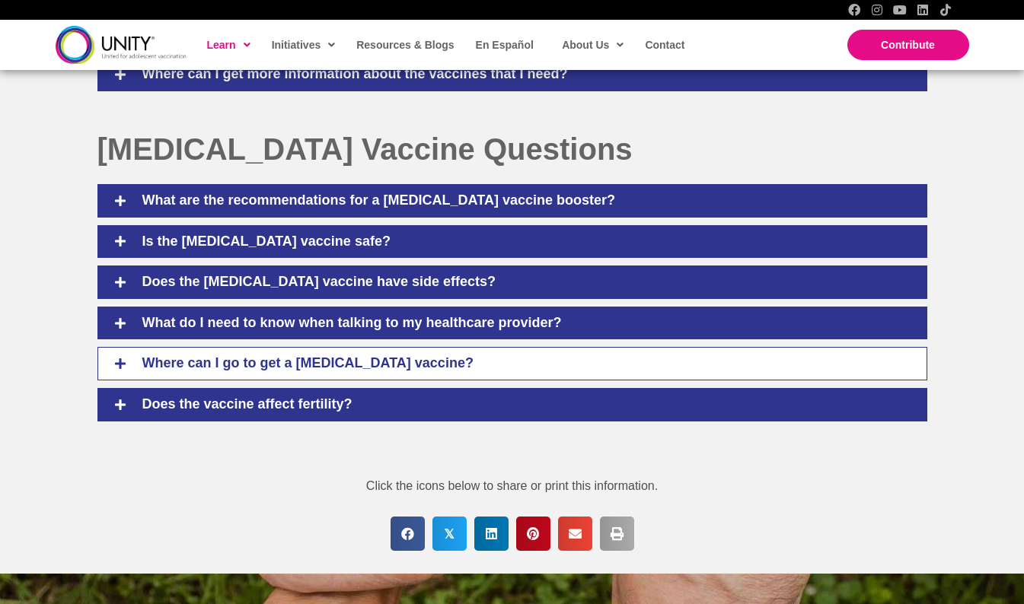
scroll to position [1117, 0]
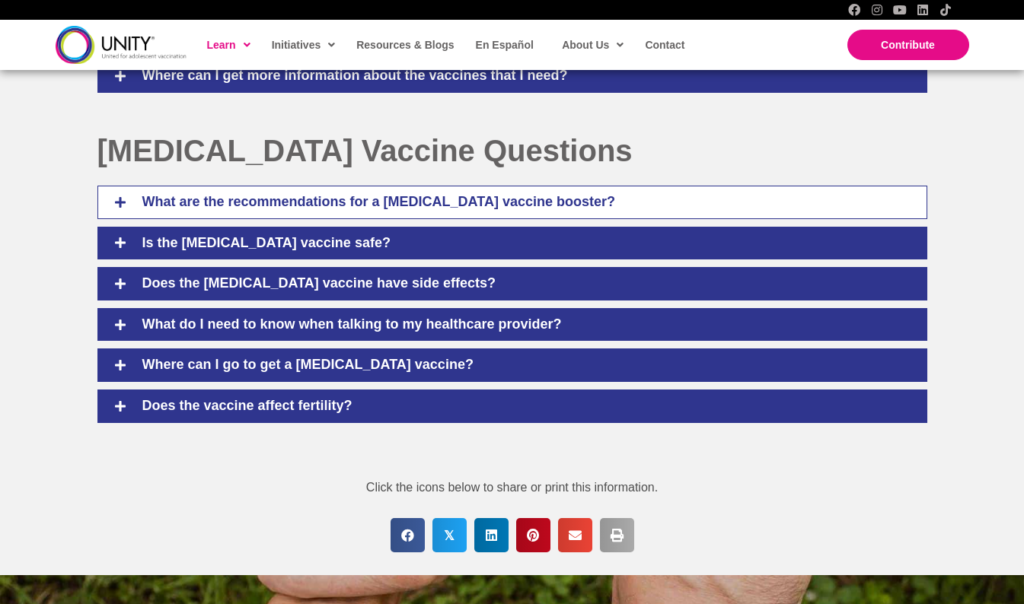
click at [450, 197] on h4 "What are the recommendations for a COVID-19 vaccine booster?" at bounding box center [523, 202] width 792 height 17
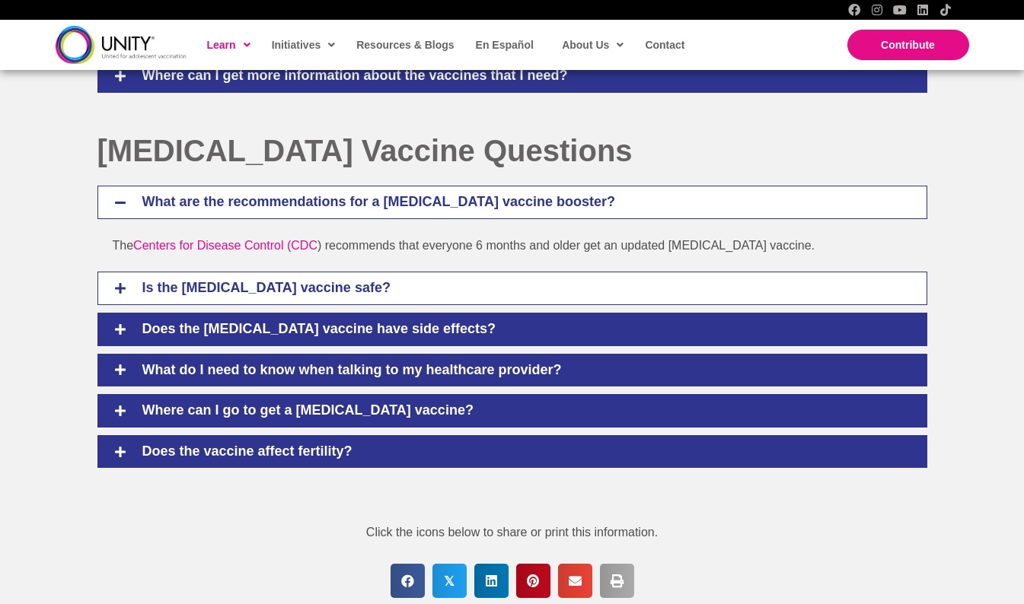
click at [263, 279] on div "Is the COVID-19 vaccine safe?" at bounding box center [512, 288] width 830 height 33
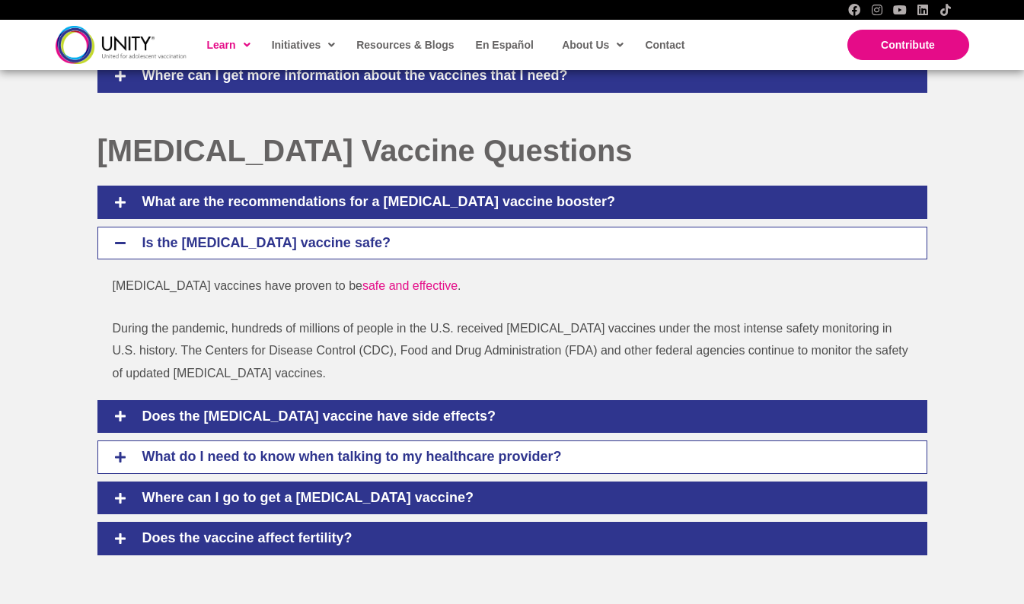
scroll to position [1194, 0]
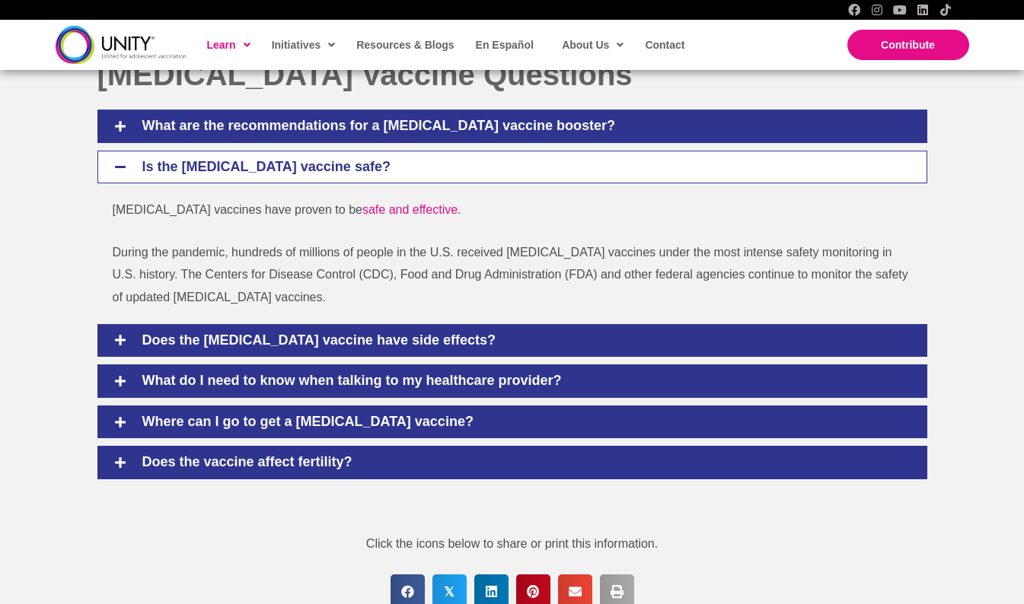
click at [124, 173] on icon at bounding box center [120, 167] width 14 height 14
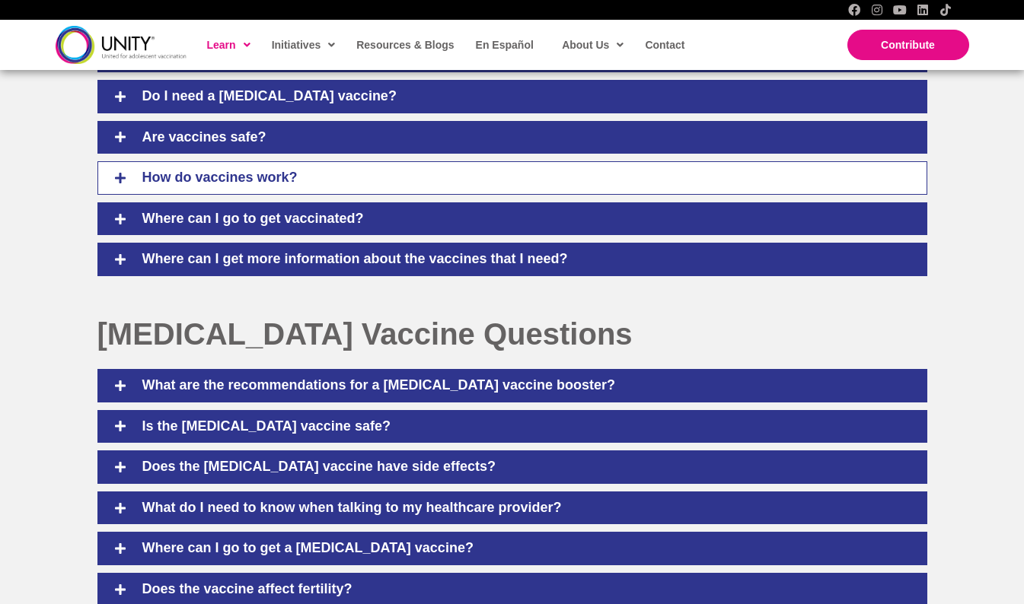
scroll to position [737, 0]
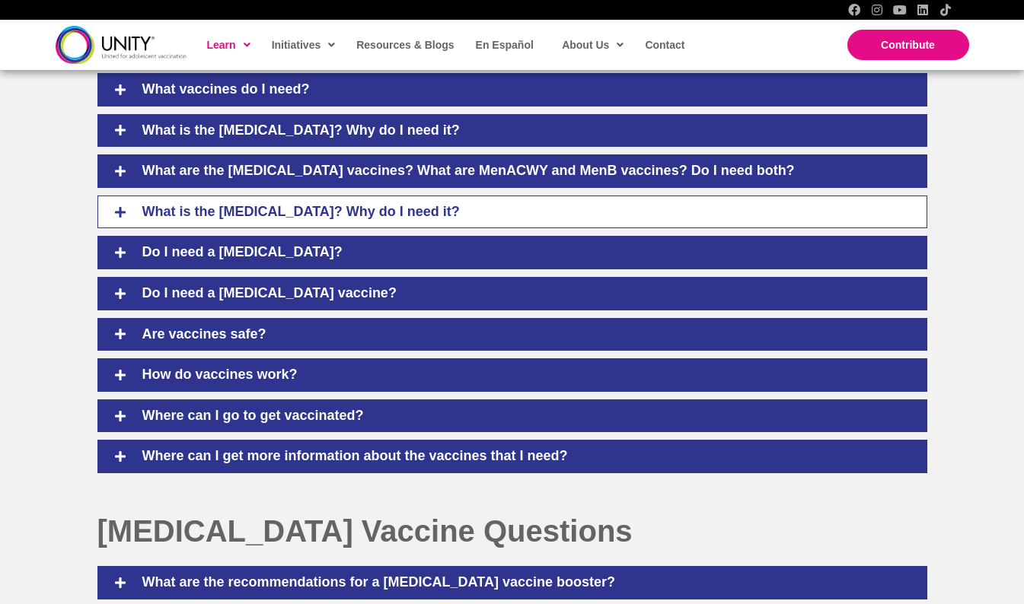
click at [323, 208] on h4 "What is the HPV vaccine? Why do I need it?" at bounding box center [523, 212] width 792 height 17
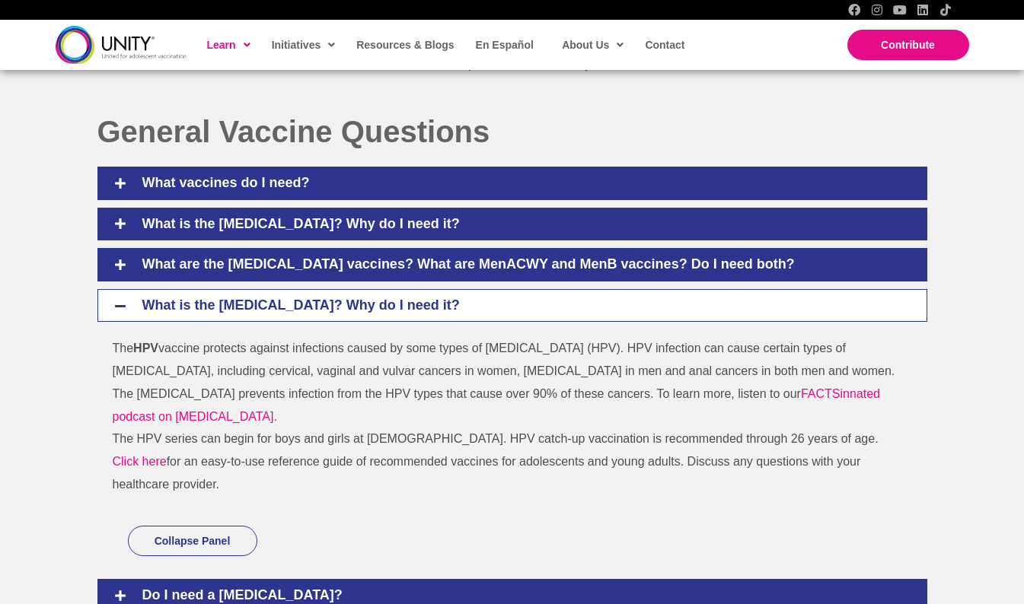
scroll to position [661, 0]
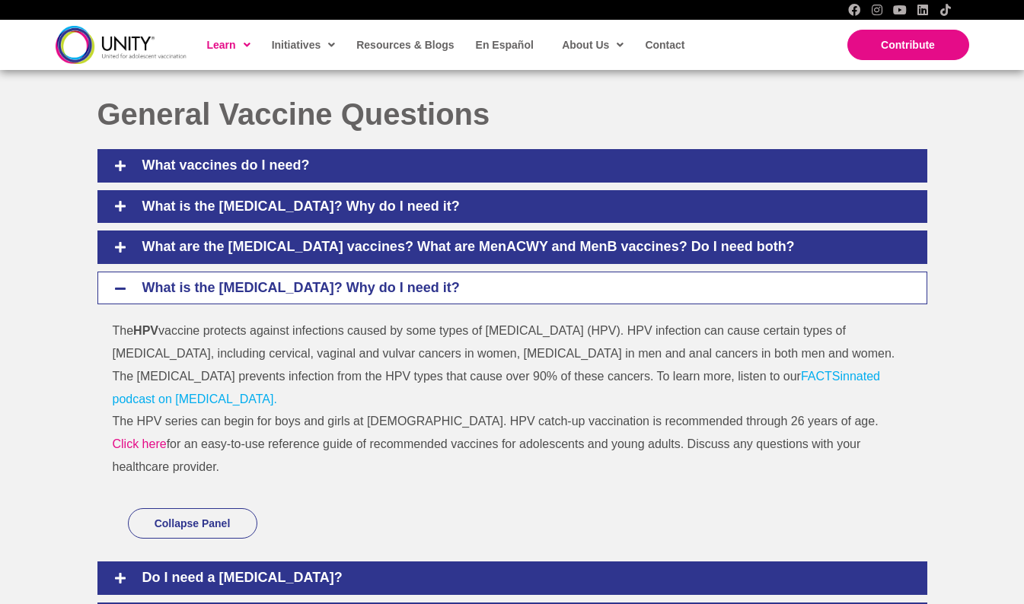
click at [797, 373] on link "FACTSinnated podcast on HPV vaccines." at bounding box center [496, 388] width 767 height 36
click at [772, 378] on link "FACTSinnated podcast on HPV vaccines." at bounding box center [496, 388] width 767 height 36
click at [142, 442] on link "Click here" at bounding box center [140, 444] width 54 height 13
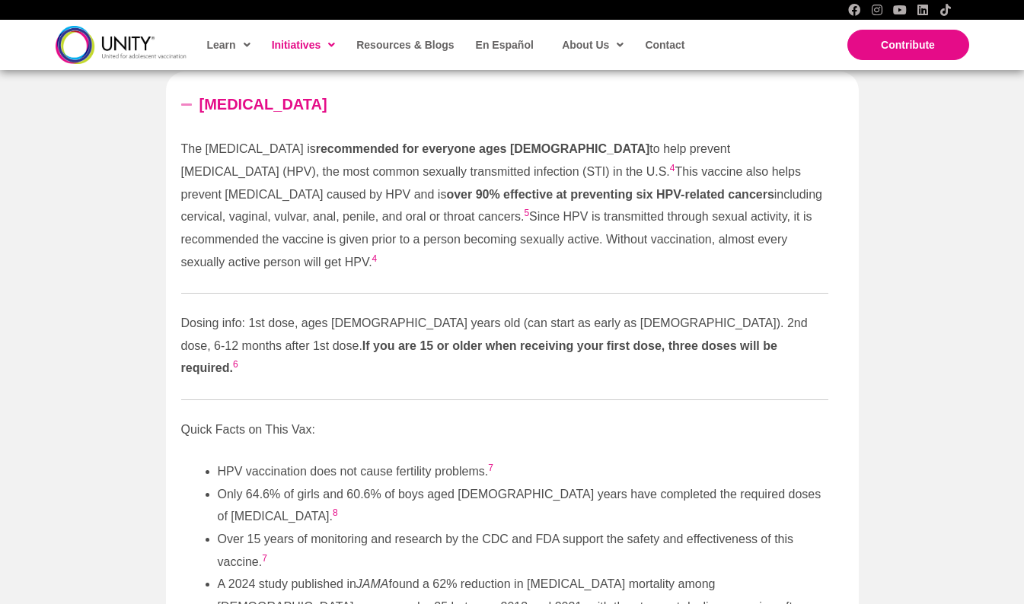
scroll to position [1681, 0]
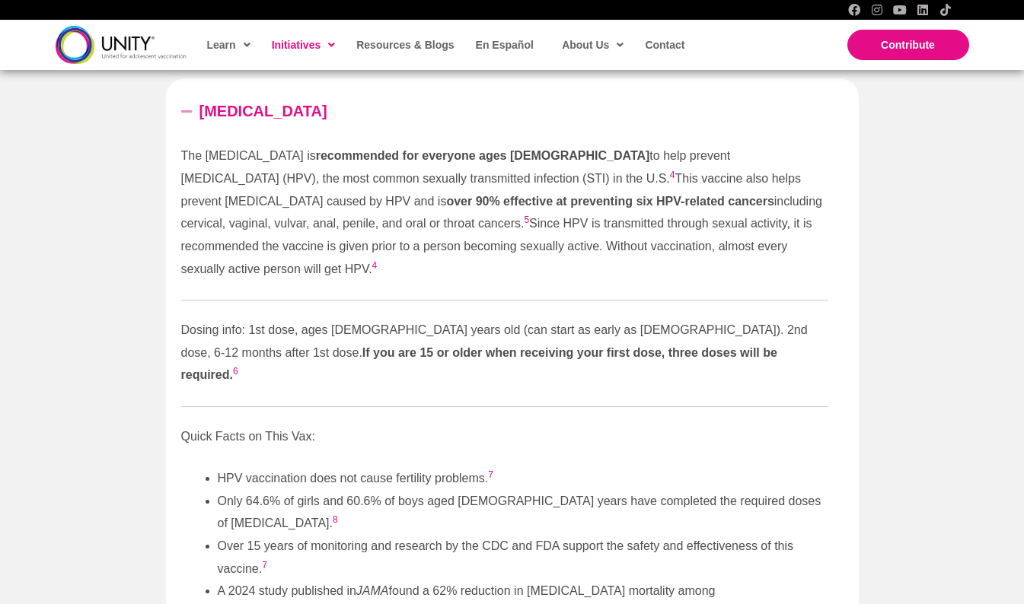
click at [520, 166] on p "The [MEDICAL_DATA] is recommended for everyone ages [DEMOGRAPHIC_DATA] to help …" at bounding box center [504, 212] width 647 height 135
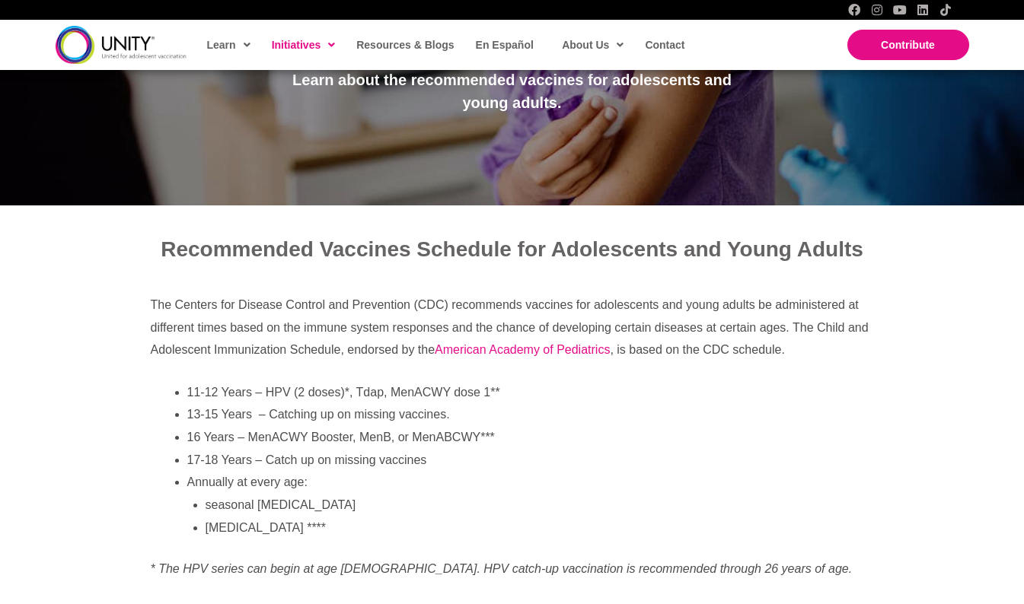
scroll to position [282, 0]
